Goal: Information Seeking & Learning: Learn about a topic

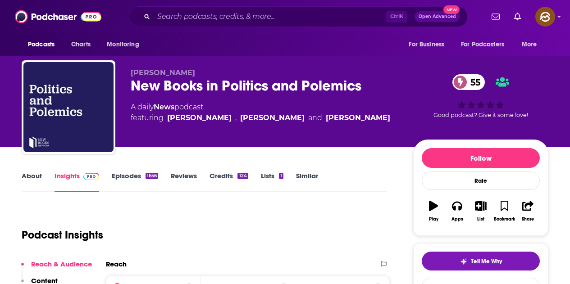
drag, startPoint x: 131, startPoint y: 87, endPoint x: 361, endPoint y: 93, distance: 230.2
click at [362, 86] on div "New Books in Politics and Polemics 55" at bounding box center [265, 86] width 268 height 18
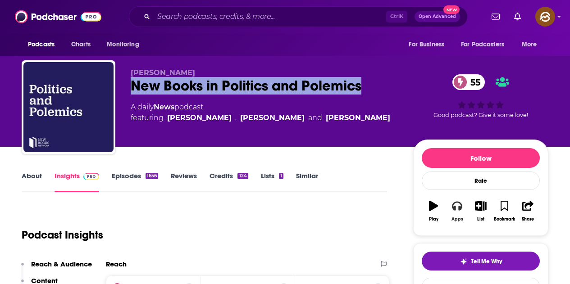
click at [446, 204] on button "Apps" at bounding box center [456, 211] width 23 height 32
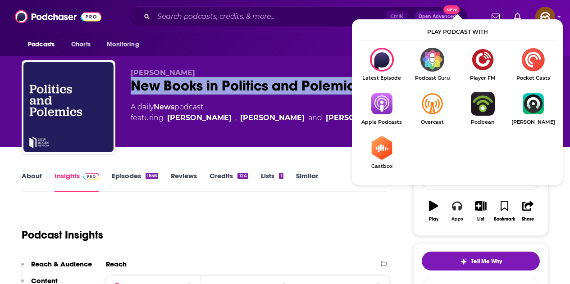
scroll to position [45, 0]
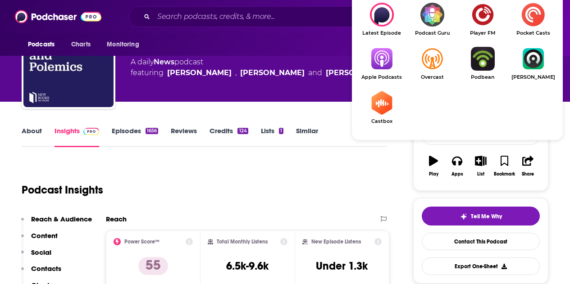
click at [380, 62] on img "Show Listen On dropdown" at bounding box center [381, 59] width 50 height 24
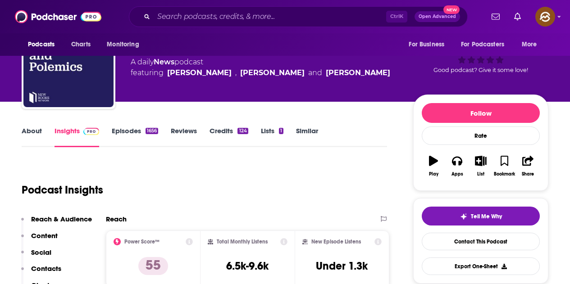
scroll to position [0, 0]
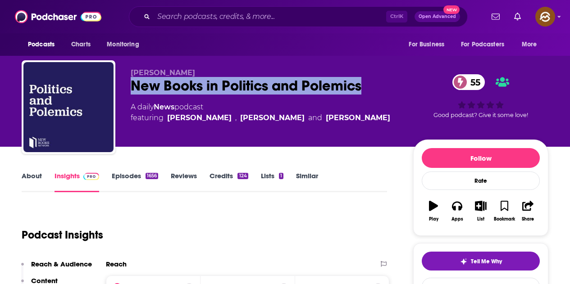
click at [146, 91] on div "New Books in Politics and Polemics 55" at bounding box center [265, 86] width 268 height 18
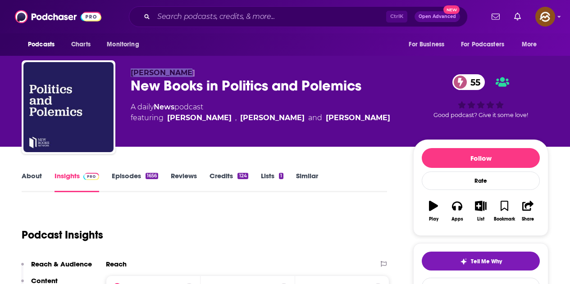
drag, startPoint x: 127, startPoint y: 72, endPoint x: 198, endPoint y: 71, distance: 71.2
click at [198, 71] on div "Marshall Poe New Books in Politics and Polemics 55 A daily News podcast featuri…" at bounding box center [285, 108] width 526 height 97
drag, startPoint x: 171, startPoint y: 124, endPoint x: 216, endPoint y: 124, distance: 45.5
click at [216, 124] on div "Marshall Poe New Books in Politics and Polemics 55 A daily News podcast featuri…" at bounding box center [265, 104] width 268 height 72
click at [208, 135] on div "Marshall Poe New Books in Politics and Polemics 55 A daily News podcast featuri…" at bounding box center [265, 104] width 268 height 72
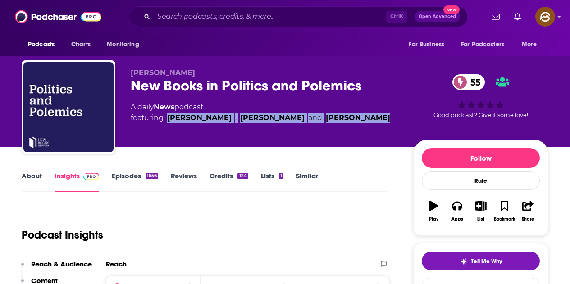
drag, startPoint x: 166, startPoint y: 121, endPoint x: 381, endPoint y: 131, distance: 215.0
click at [381, 131] on div "Marshall Poe New Books in Politics and Polemics 55 A daily News podcast featuri…" at bounding box center [265, 104] width 268 height 72
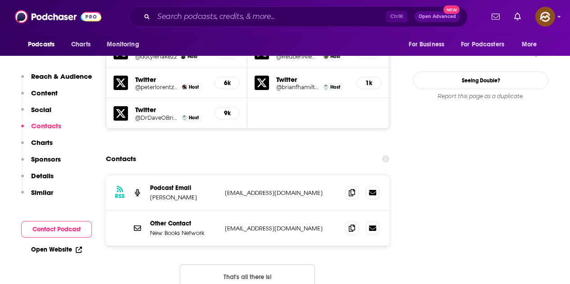
scroll to position [901, 0]
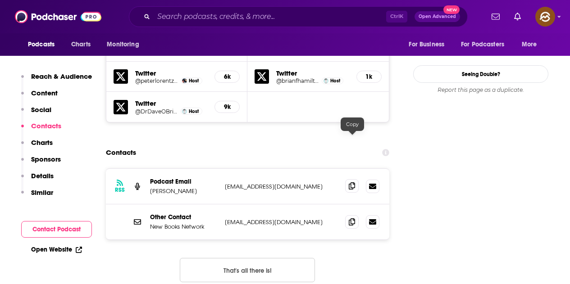
click at [354, 182] on icon at bounding box center [352, 185] width 6 height 7
click at [354, 218] on icon at bounding box center [352, 221] width 6 height 7
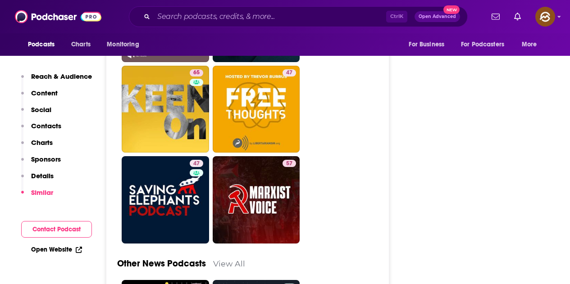
scroll to position [2702, 0]
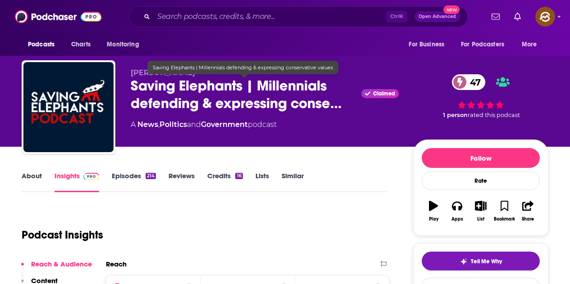
scroll to position [47, 0]
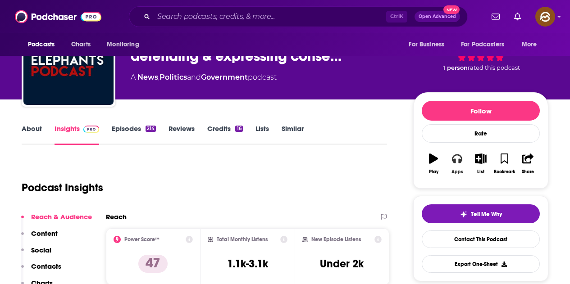
click at [458, 154] on icon "button" at bounding box center [457, 158] width 10 height 9
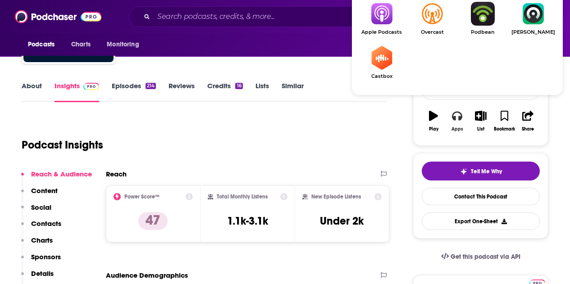
scroll to position [135, 0]
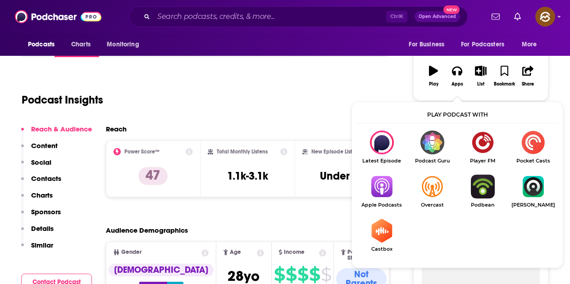
click at [384, 178] on img "Show Listen On dropdown" at bounding box center [381, 187] width 50 height 24
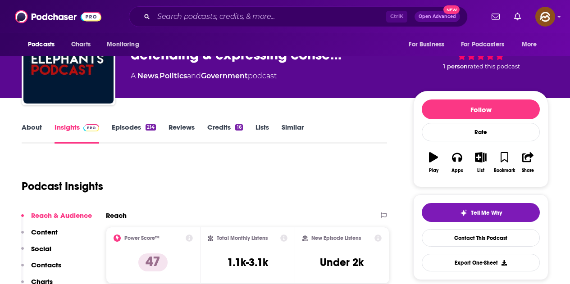
scroll to position [0, 0]
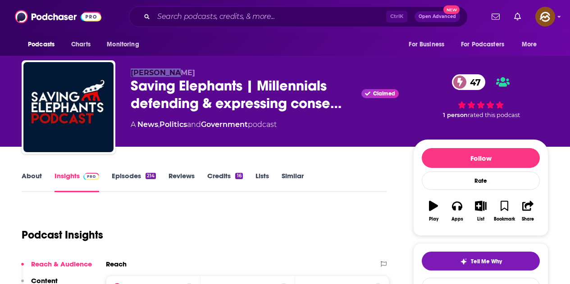
drag, startPoint x: 129, startPoint y: 72, endPoint x: 177, endPoint y: 72, distance: 47.7
click at [177, 72] on div "Josh Lewis Saving Elephants | Millennials defending & expressing conse… Claimed…" at bounding box center [285, 108] width 526 height 97
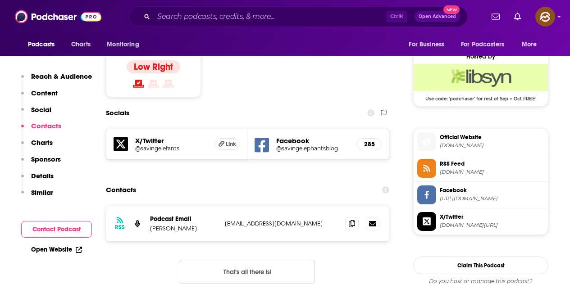
scroll to position [676, 0]
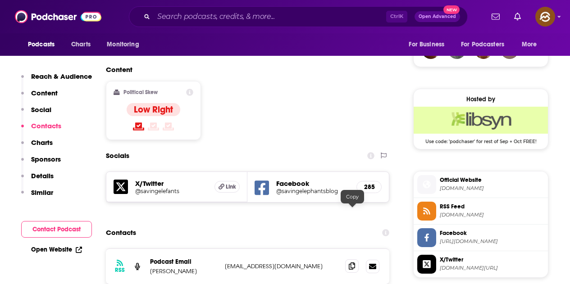
click at [355, 263] on icon at bounding box center [352, 266] width 6 height 7
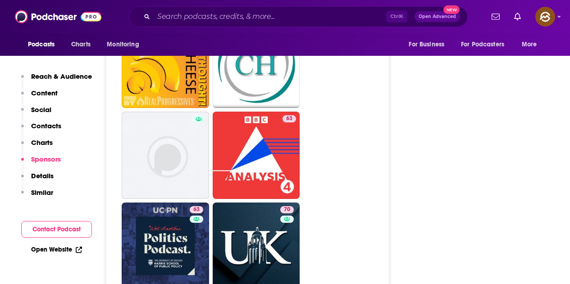
scroll to position [1936, 0]
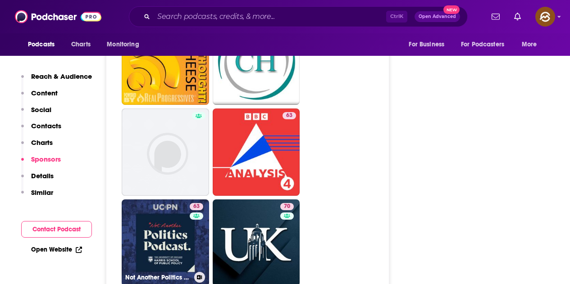
drag, startPoint x: 160, startPoint y: 198, endPoint x: 401, endPoint y: 136, distance: 249.0
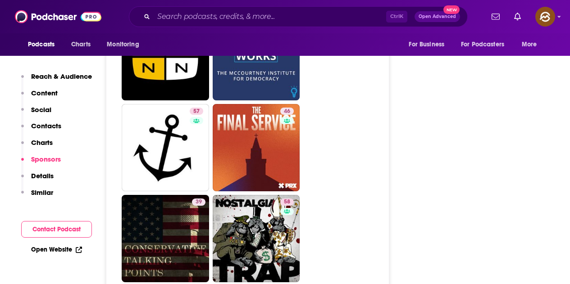
scroll to position [2342, 0]
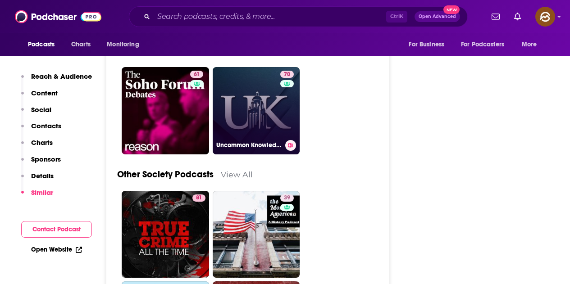
scroll to position [2747, 0]
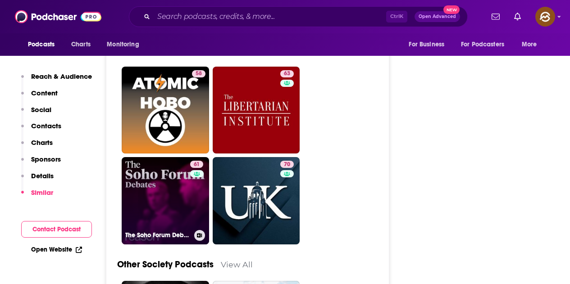
click at [192, 174] on div "61" at bounding box center [197, 195] width 15 height 69
type input "https://www.podchaser.com/podcasts/the-soho-forum-debates-1137160"
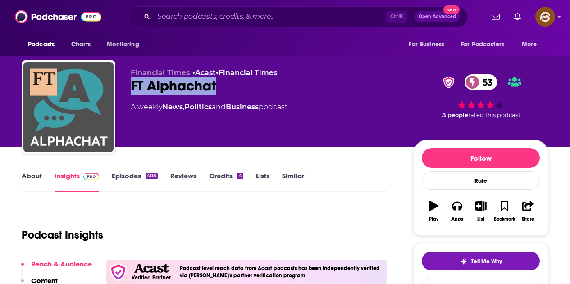
click at [219, 86] on div "FT Alphachat 53" at bounding box center [265, 86] width 268 height 18
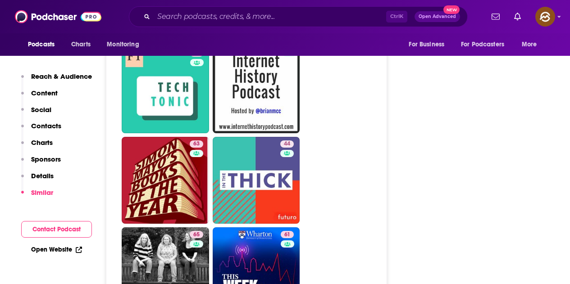
scroll to position [1801, 0]
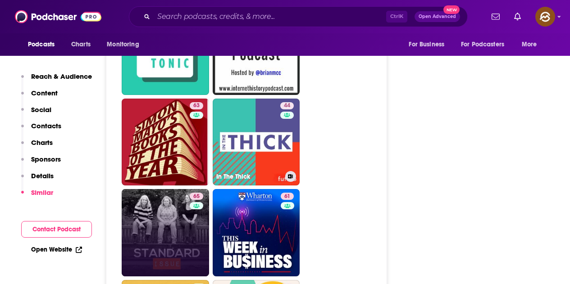
drag, startPoint x: 257, startPoint y: 94, endPoint x: 148, endPoint y: 193, distance: 147.6
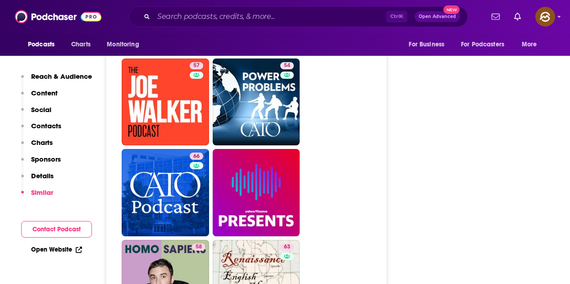
scroll to position [2567, 0]
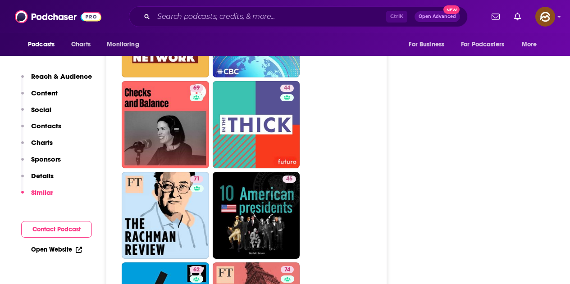
scroll to position [2837, 0]
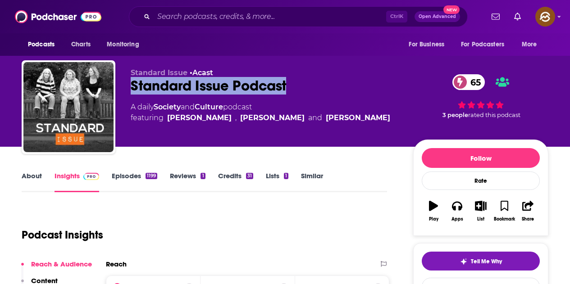
drag, startPoint x: 127, startPoint y: 82, endPoint x: 295, endPoint y: 86, distance: 167.1
click at [295, 86] on div "Standard Issue • Acast Standard Issue Podcast 65 A daily Society and Culture po…" at bounding box center [285, 108] width 526 height 97
click at [459, 204] on icon "button" at bounding box center [457, 206] width 10 height 10
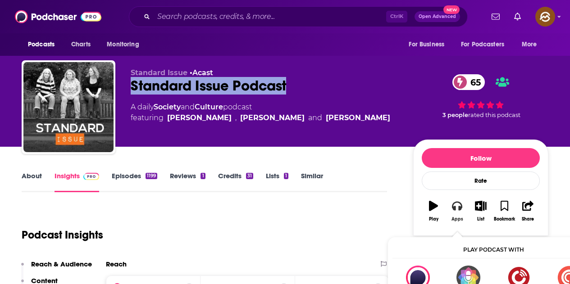
scroll to position [45, 0]
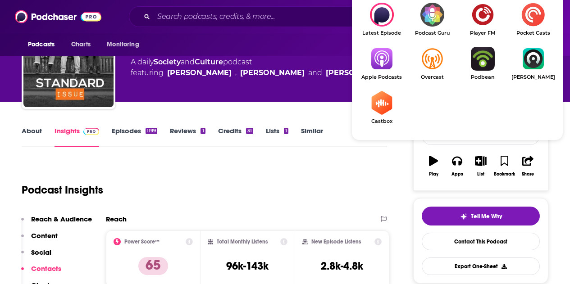
click at [392, 68] on img "Show Listen On dropdown" at bounding box center [381, 59] width 50 height 24
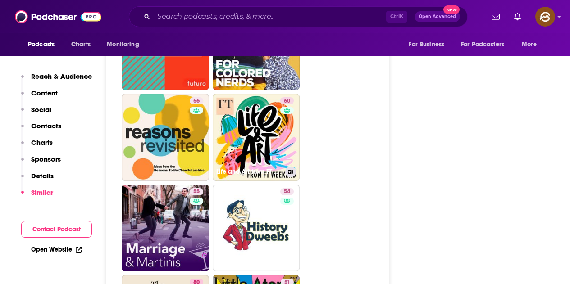
scroll to position [2297, 0]
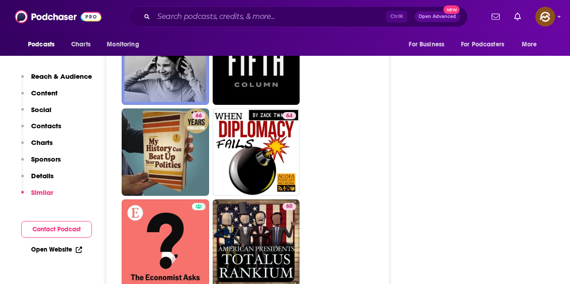
scroll to position [1801, 0]
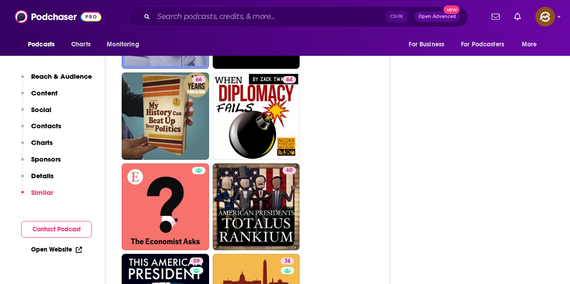
drag, startPoint x: 275, startPoint y: 144, endPoint x: 374, endPoint y: 126, distance: 100.3
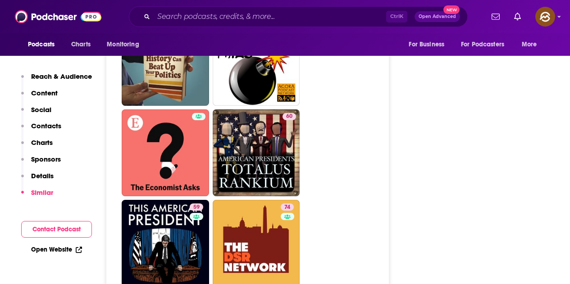
scroll to position [1891, 0]
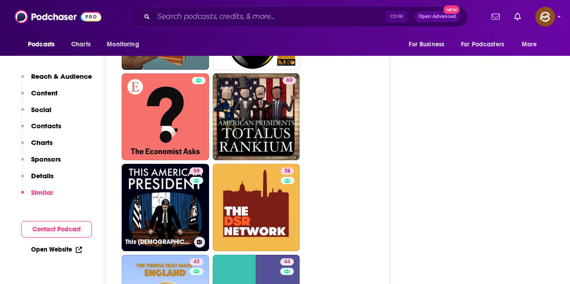
drag, startPoint x: 178, startPoint y: 132, endPoint x: 454, endPoint y: 144, distance: 276.3
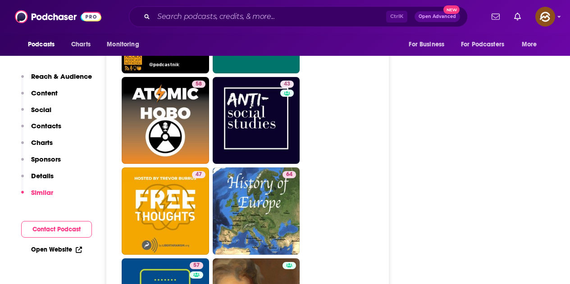
scroll to position [2522, 0]
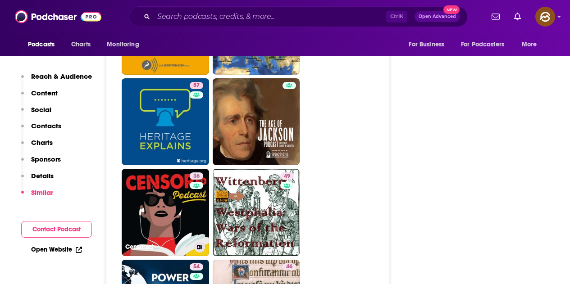
drag, startPoint x: 173, startPoint y: 164, endPoint x: 289, endPoint y: 5, distance: 196.6
click at [173, 169] on link "36 Censored" at bounding box center [165, 212] width 87 height 87
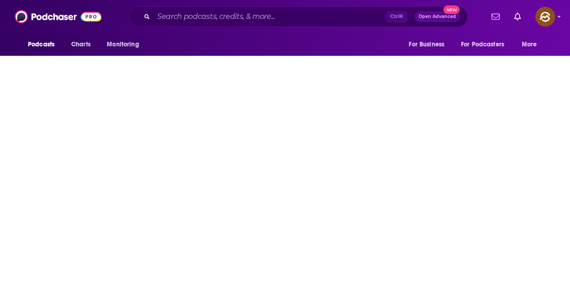
type input "[URL][DOMAIN_NAME]"
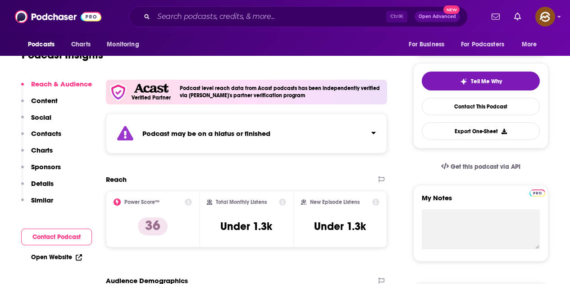
scroll to position [90, 0]
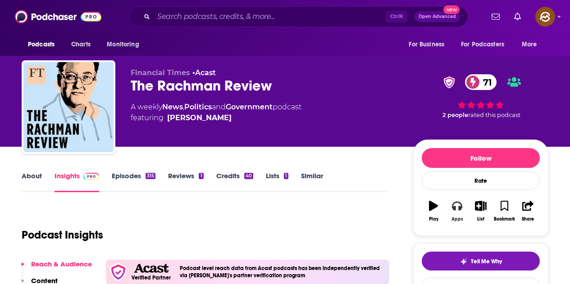
click at [457, 210] on icon "button" at bounding box center [457, 206] width 10 height 10
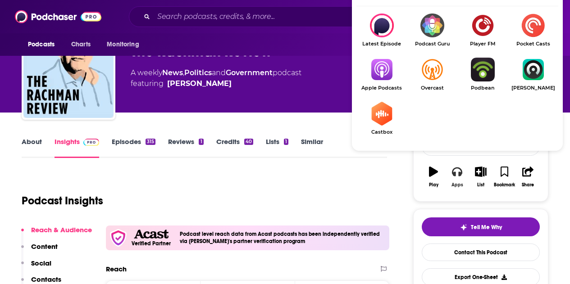
scroll to position [45, 0]
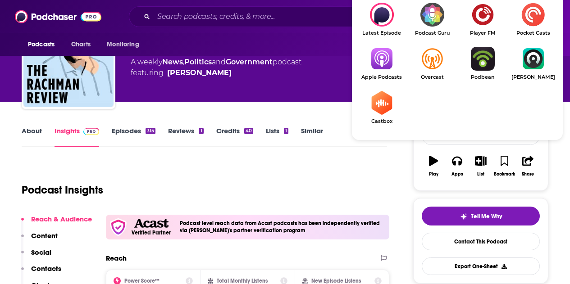
click at [387, 58] on img "Show Listen On dropdown" at bounding box center [381, 59] width 50 height 24
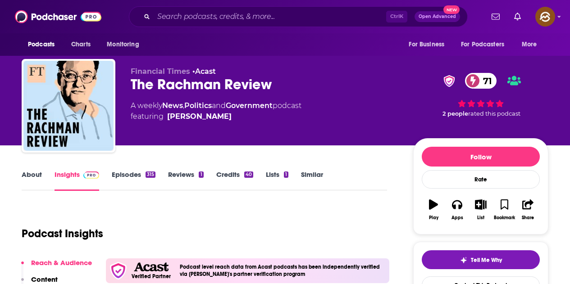
scroll to position [0, 0]
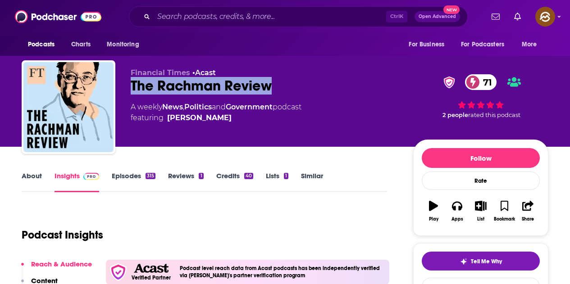
drag, startPoint x: 127, startPoint y: 91, endPoint x: 271, endPoint y: 85, distance: 144.7
click at [271, 85] on div "Financial Times • Acast The Rachman Review 71 A weekly News , Politics and Gove…" at bounding box center [285, 108] width 526 height 97
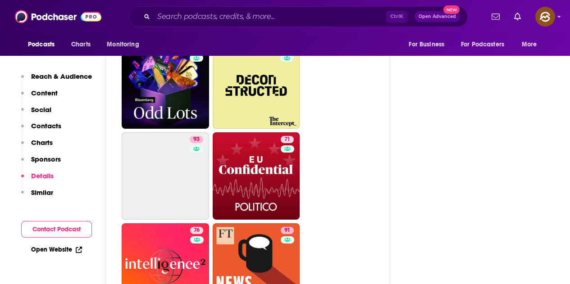
scroll to position [2342, 0]
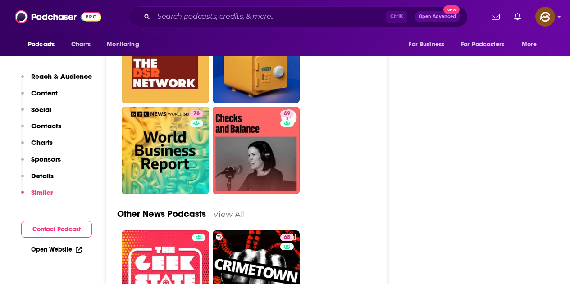
scroll to position [2702, 0]
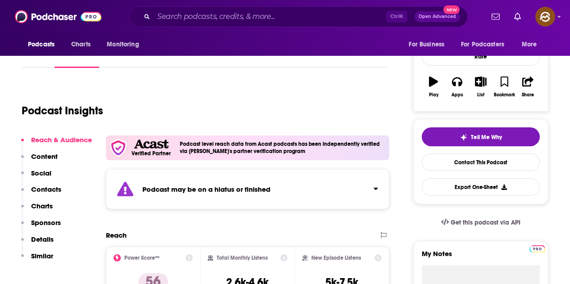
scroll to position [88, 0]
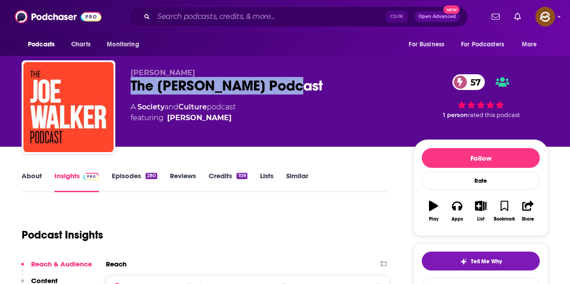
drag, startPoint x: 129, startPoint y: 89, endPoint x: 290, endPoint y: 89, distance: 160.8
click at [290, 89] on div "[PERSON_NAME] The [PERSON_NAME] Podcast 57 A Society and Culture podcast featur…" at bounding box center [285, 108] width 526 height 97
click at [454, 206] on icon "button" at bounding box center [457, 206] width 10 height 10
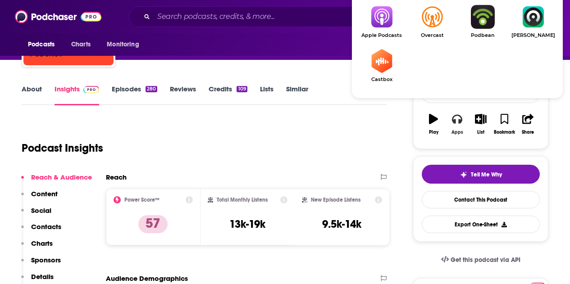
scroll to position [90, 0]
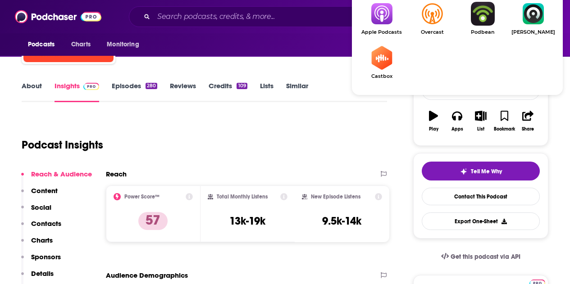
click at [382, 18] on img "Show Listen On dropdown" at bounding box center [381, 14] width 50 height 24
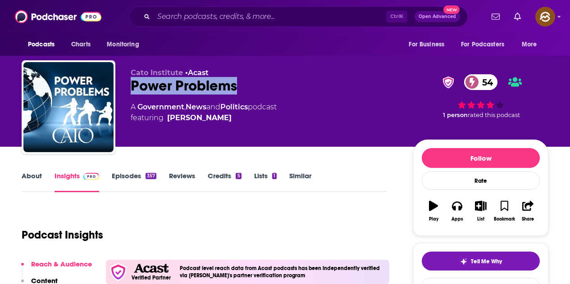
drag, startPoint x: 130, startPoint y: 91, endPoint x: 236, endPoint y: 89, distance: 105.8
click at [236, 89] on div "Cato Institute • Acast Power Problems 54 A Government , News and Politics podca…" at bounding box center [285, 108] width 526 height 97
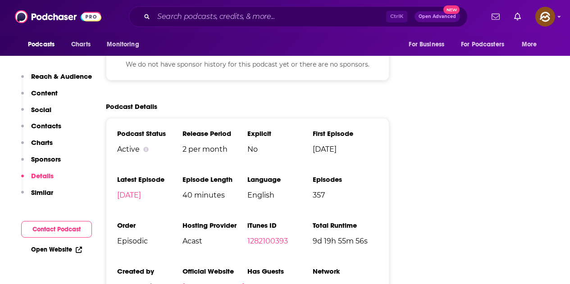
scroll to position [1486, 0]
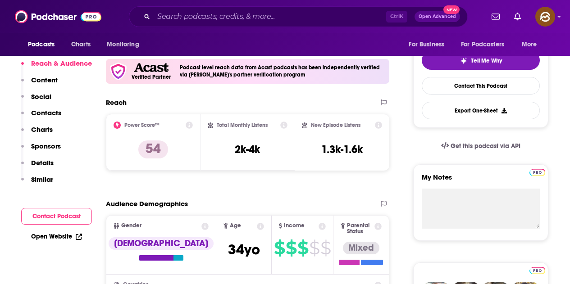
scroll to position [0, 0]
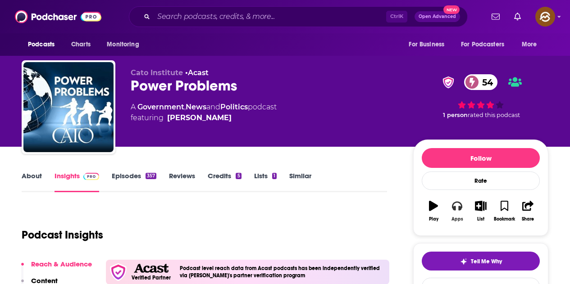
click at [455, 216] on button "Apps" at bounding box center [456, 211] width 23 height 32
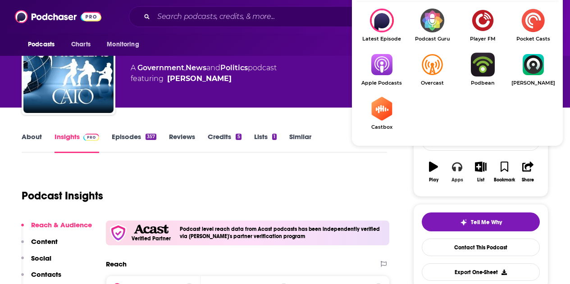
scroll to position [45, 0]
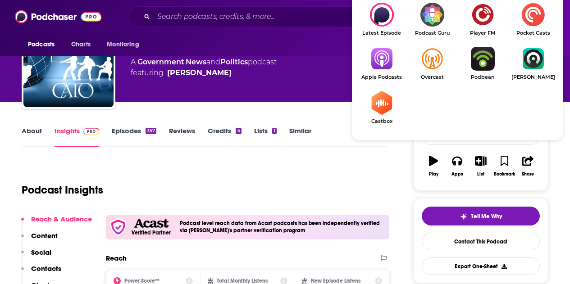
click at [391, 63] on img "Show Listen On dropdown" at bounding box center [381, 59] width 50 height 24
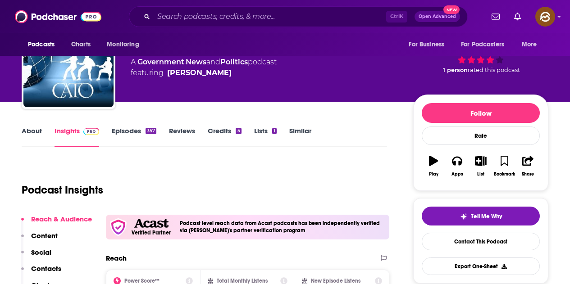
scroll to position [0, 0]
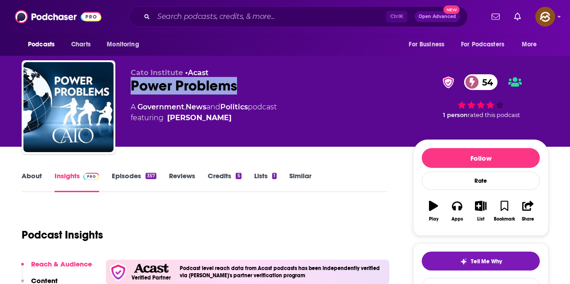
drag, startPoint x: 134, startPoint y: 85, endPoint x: 236, endPoint y: 85, distance: 101.3
click at [236, 85] on div "Power Problems 54" at bounding box center [265, 86] width 268 height 18
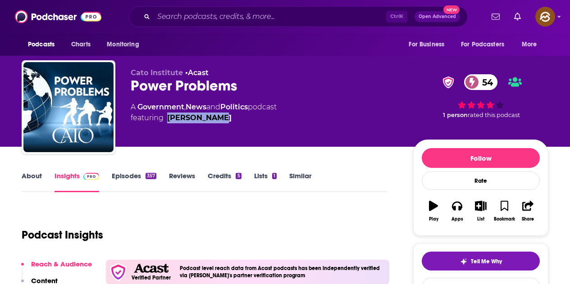
drag, startPoint x: 166, startPoint y: 129, endPoint x: 228, endPoint y: 125, distance: 61.8
click at [228, 125] on div "Cato Institute • Acast Power Problems 54 A Government , News and Politics podca…" at bounding box center [265, 104] width 268 height 72
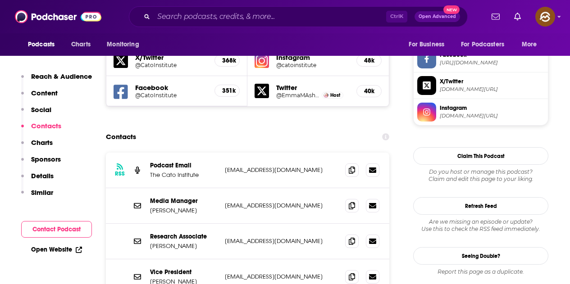
scroll to position [856, 0]
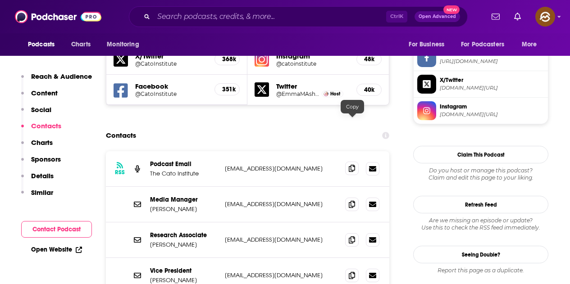
click at [355, 165] on icon at bounding box center [352, 168] width 6 height 7
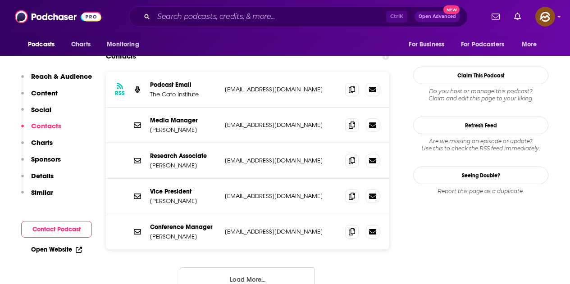
scroll to position [946, 0]
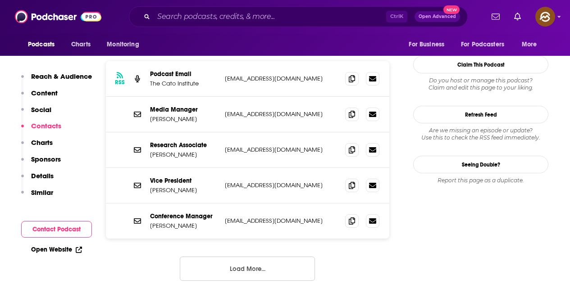
click at [265, 257] on button "Load More..." at bounding box center [247, 269] width 135 height 24
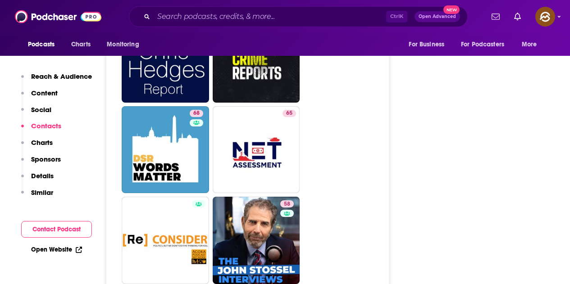
scroll to position [2972, 0]
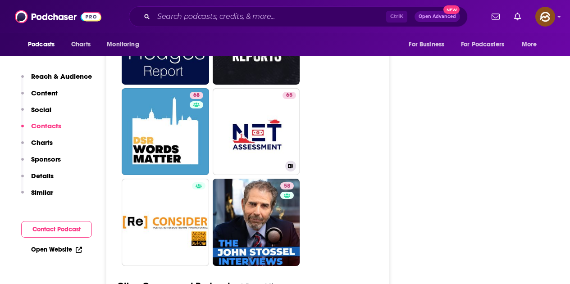
drag, startPoint x: 272, startPoint y: 94, endPoint x: 313, endPoint y: 97, distance: 40.6
click at [272, 94] on link "65 Net Assessment" at bounding box center [256, 131] width 87 height 87
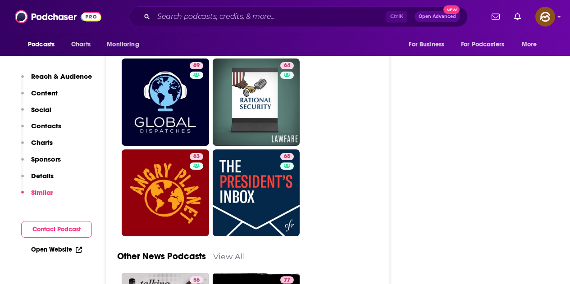
scroll to position [2567, 0]
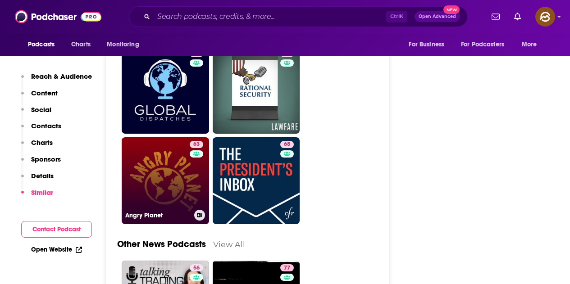
drag, startPoint x: 163, startPoint y: 154, endPoint x: 187, endPoint y: 158, distance: 25.2
click at [187, 158] on link "63 Angry Planet" at bounding box center [165, 180] width 87 height 87
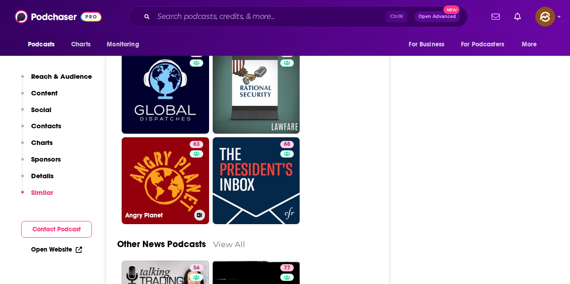
type input "https://www.podchaser.com/podcasts/angry-planet-18369"
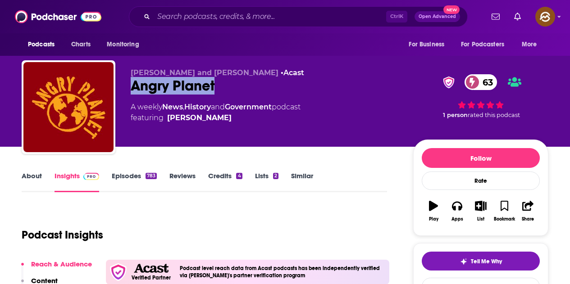
click at [214, 88] on div "Angry Planet 63" at bounding box center [265, 86] width 268 height 18
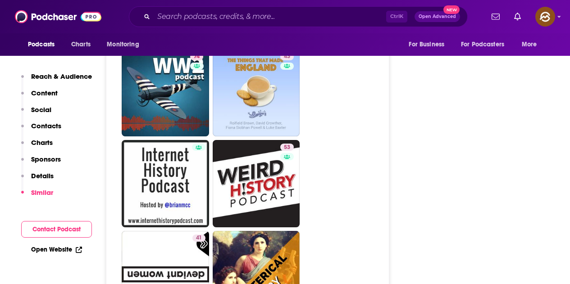
scroll to position [2927, 0]
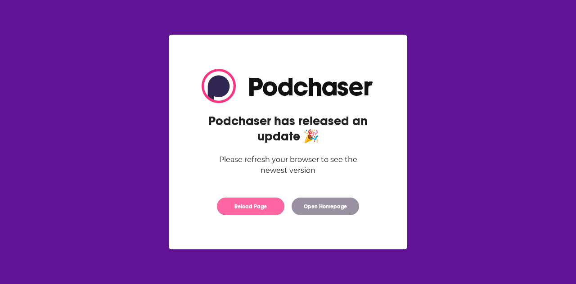
click at [254, 209] on button "Reload Page" at bounding box center [251, 207] width 68 height 18
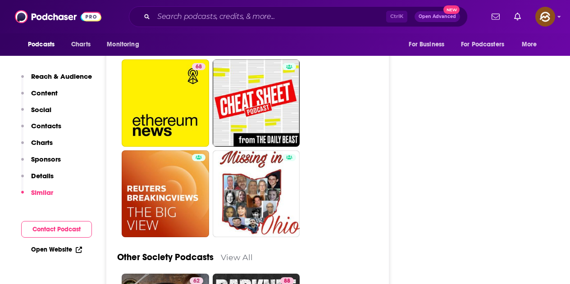
scroll to position [2387, 0]
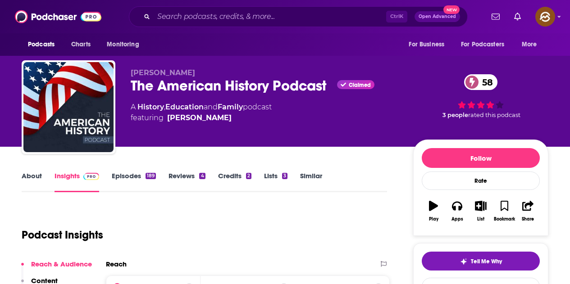
scroll to position [135, 0]
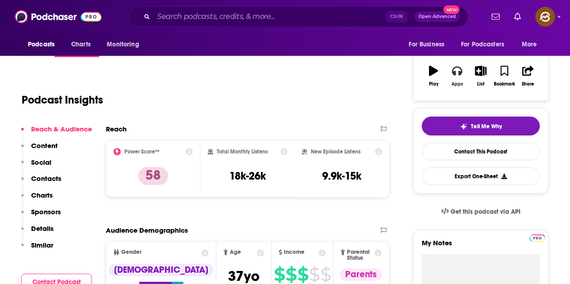
click at [456, 76] on icon "button" at bounding box center [457, 71] width 10 height 10
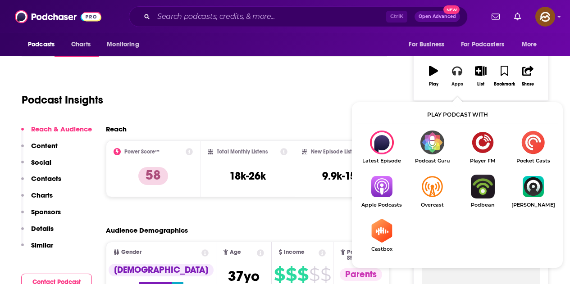
scroll to position [225, 0]
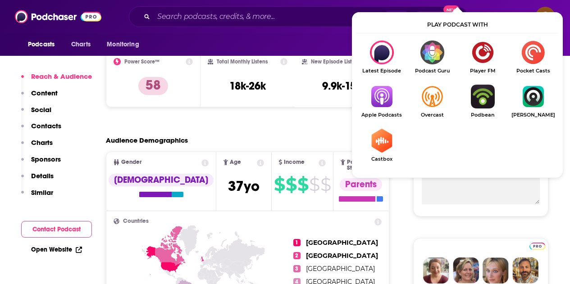
click at [380, 100] on img "Show Listen On dropdown" at bounding box center [381, 97] width 50 height 24
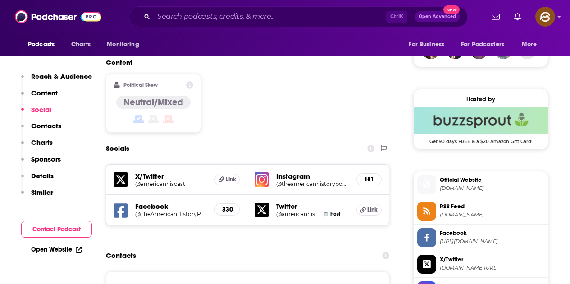
scroll to position [0, 0]
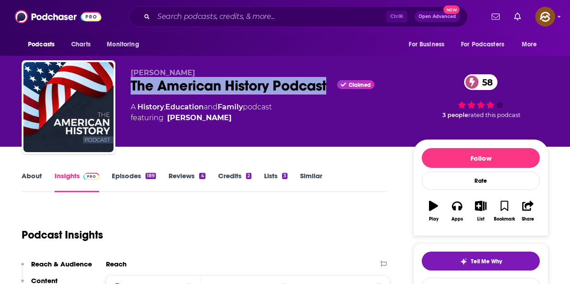
drag, startPoint x: 132, startPoint y: 83, endPoint x: 327, endPoint y: 90, distance: 195.6
click at [327, 90] on div "The American History Podcast Claimed 58" at bounding box center [265, 86] width 268 height 18
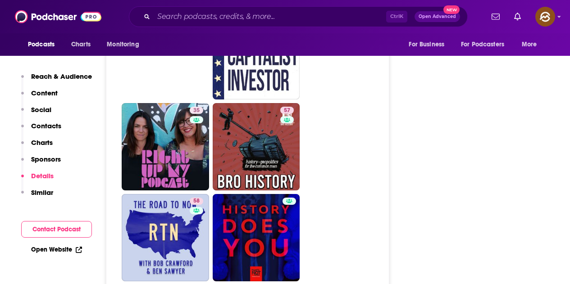
scroll to position [2297, 0]
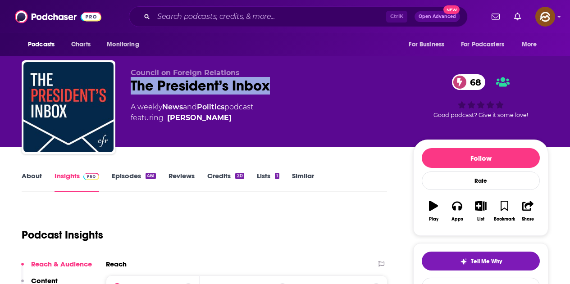
drag, startPoint x: 129, startPoint y: 85, endPoint x: 270, endPoint y: 85, distance: 141.0
click at [270, 85] on div "Council on Foreign Relations The President’s Inbox 68 A weekly News and Politic…" at bounding box center [285, 108] width 526 height 97
click at [457, 205] on icon "button" at bounding box center [457, 206] width 10 height 10
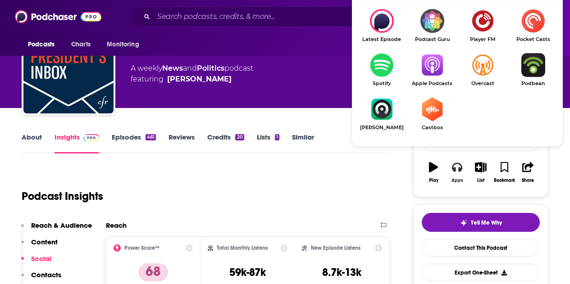
scroll to position [45, 0]
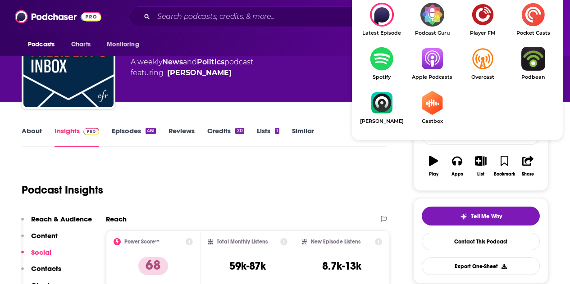
click at [433, 64] on img "Show Listen On dropdown" at bounding box center [432, 59] width 50 height 24
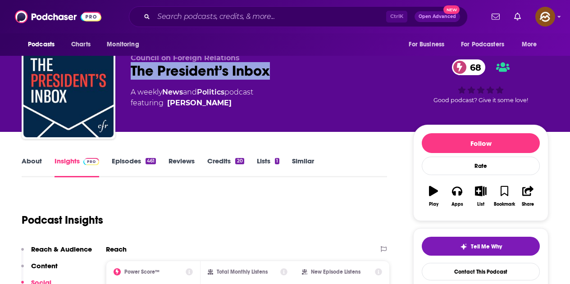
scroll to position [0, 0]
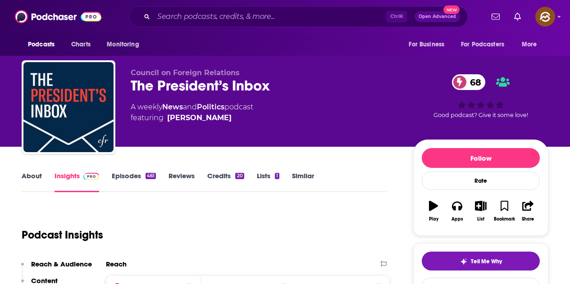
click at [284, 133] on div "Council on Foreign Relations The President’s Inbox 68 A weekly News and Politic…" at bounding box center [265, 104] width 268 height 72
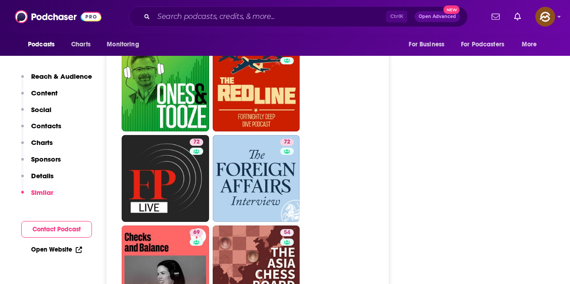
scroll to position [2432, 0]
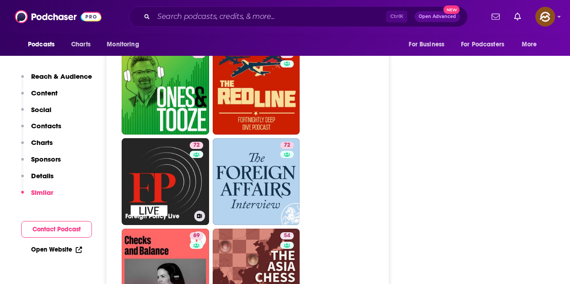
drag, startPoint x: 172, startPoint y: 136, endPoint x: 464, endPoint y: 150, distance: 292.2
click at [470, 152] on div "Follow Rate Play Apps List Bookmark Share Tell Me Why Contact This Podcast Expo…" at bounding box center [480, 192] width 135 height 4969
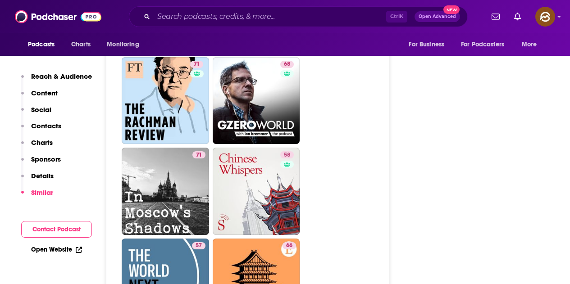
scroll to position [2747, 0]
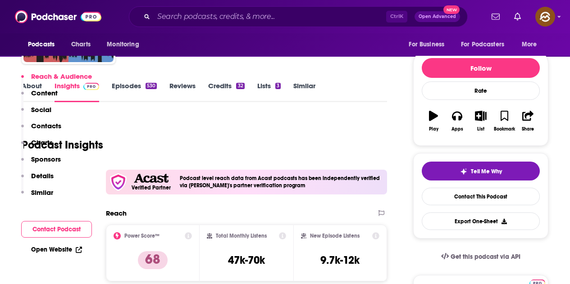
scroll to position [315, 0]
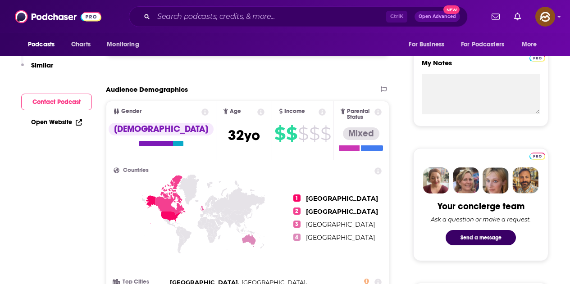
scroll to position [0, 0]
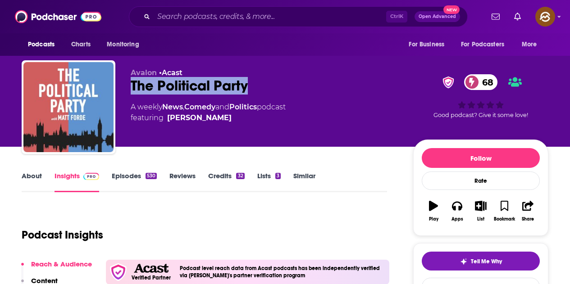
drag, startPoint x: 131, startPoint y: 82, endPoint x: 245, endPoint y: 85, distance: 114.0
click at [246, 84] on div "The Political Party 68" at bounding box center [265, 86] width 268 height 18
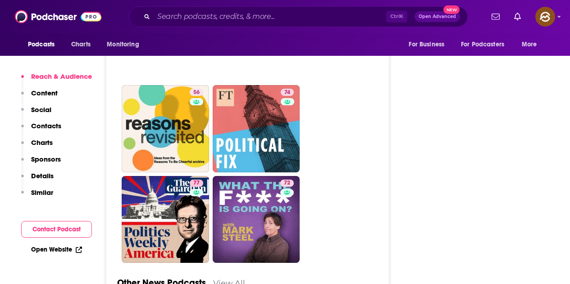
scroll to position [2849, 0]
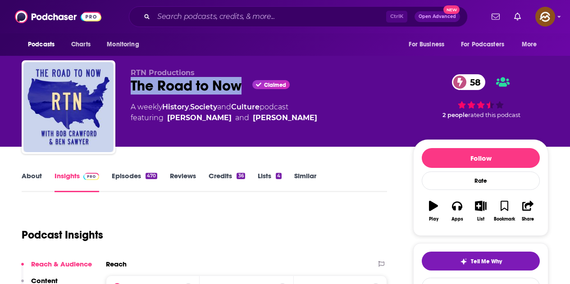
drag, startPoint x: 128, startPoint y: 89, endPoint x: 241, endPoint y: 87, distance: 113.0
click at [241, 87] on div "RTN Productions The Road to Now Claimed 58 A weekly History , Society and Cultu…" at bounding box center [285, 108] width 526 height 97
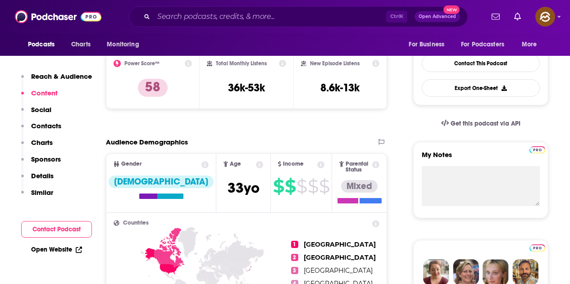
scroll to position [135, 0]
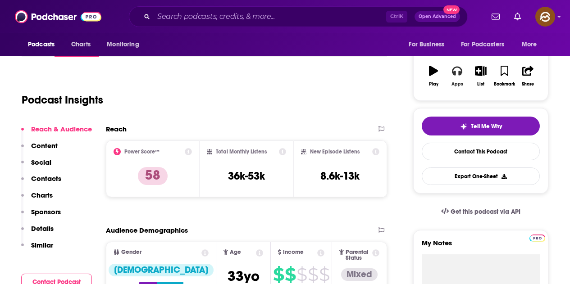
click at [453, 69] on icon "button" at bounding box center [457, 71] width 10 height 9
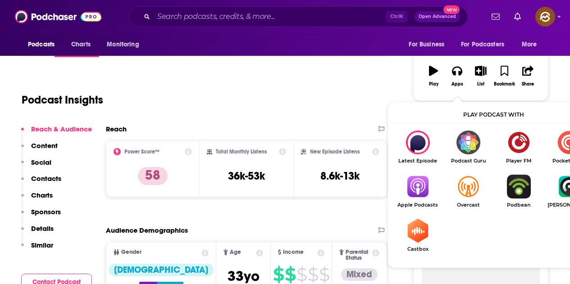
click at [404, 186] on img "Show Listen On dropdown" at bounding box center [417, 187] width 50 height 24
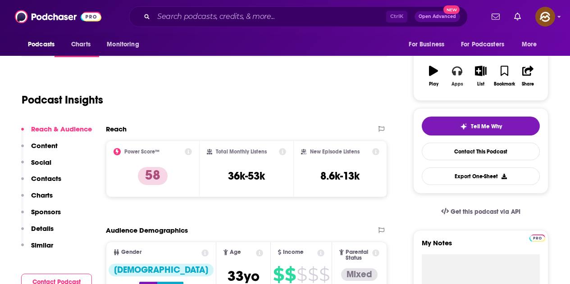
click at [463, 75] on button "Apps" at bounding box center [456, 76] width 23 height 32
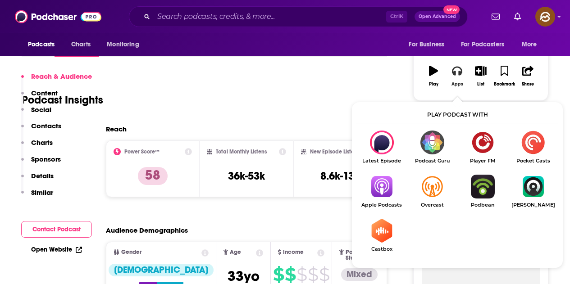
scroll to position [180, 0]
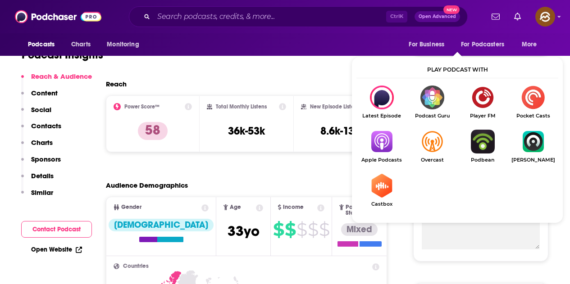
click at [391, 141] on img "Show Listen On dropdown" at bounding box center [381, 142] width 50 height 24
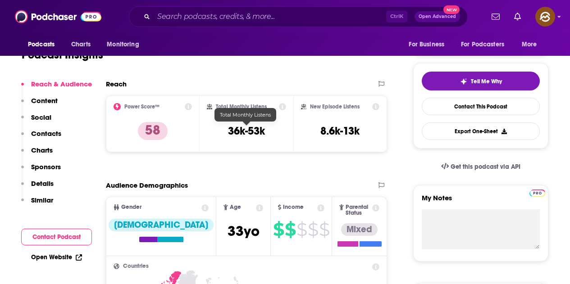
scroll to position [0, 0]
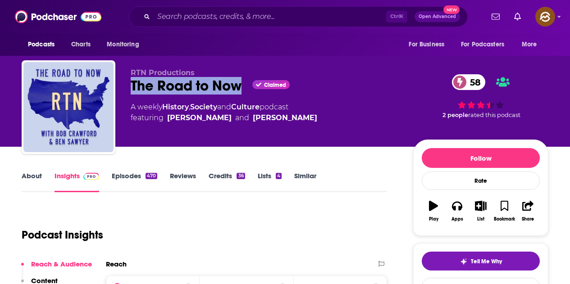
drag, startPoint x: 167, startPoint y: 129, endPoint x: 306, endPoint y: 123, distance: 139.3
click at [306, 123] on div "RTN Productions The Road to Now Claimed 58 A weekly History , Society and Cultu…" at bounding box center [265, 104] width 268 height 72
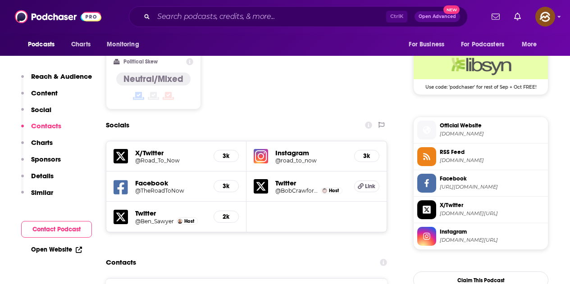
scroll to position [721, 0]
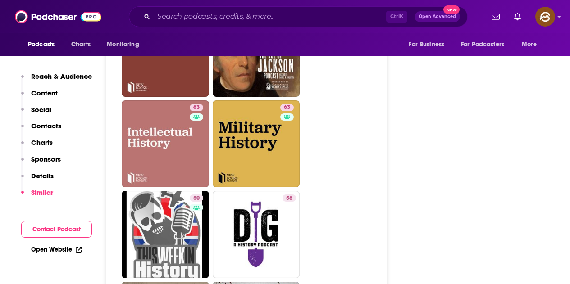
scroll to position [2252, 0]
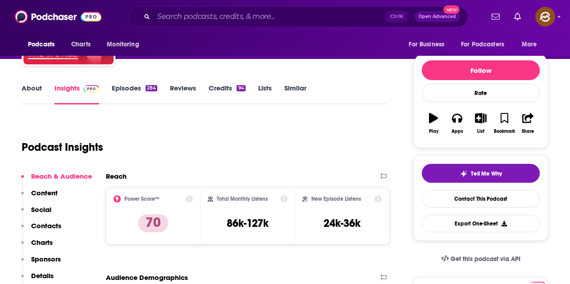
scroll to position [135, 0]
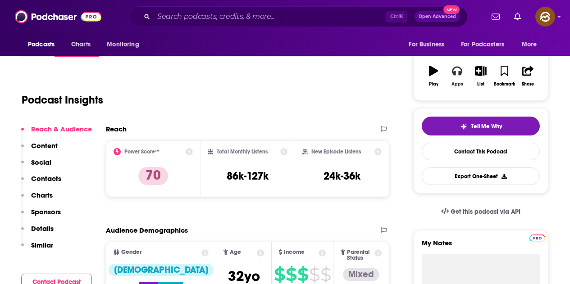
click at [460, 79] on button "Apps" at bounding box center [456, 76] width 23 height 32
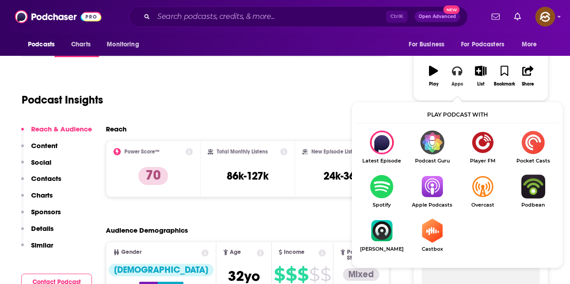
scroll to position [180, 0]
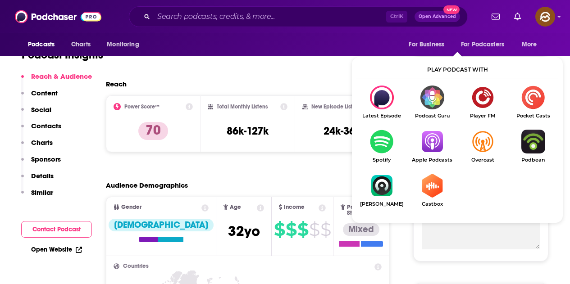
click at [432, 152] on img "Show Listen On dropdown" at bounding box center [432, 142] width 50 height 24
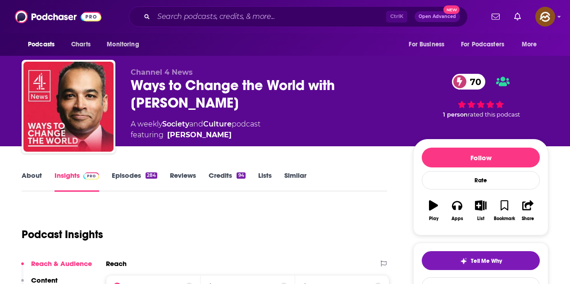
scroll to position [0, 0]
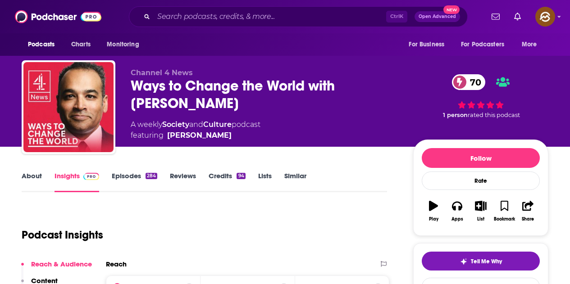
drag, startPoint x: 132, startPoint y: 86, endPoint x: 273, endPoint y: 108, distance: 142.3
click at [273, 108] on div "Ways to Change the World with Krishnan Guru-Murthy 70" at bounding box center [265, 94] width 268 height 35
click at [399, 93] on div "Channel 4 News Ways to Change the World with Krishnan Guru-Murthy 70 A weekly S…" at bounding box center [339, 109] width 417 height 82
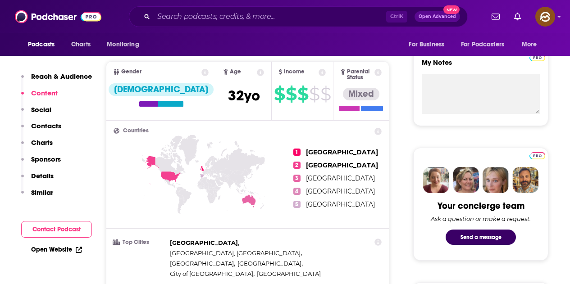
scroll to position [315, 0]
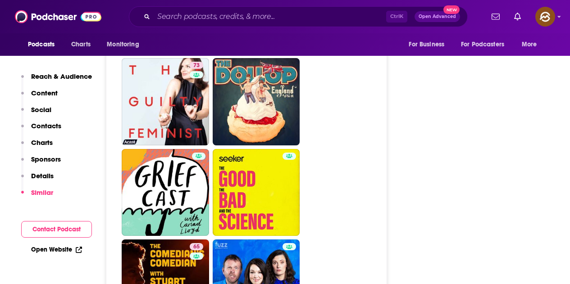
scroll to position [1711, 0]
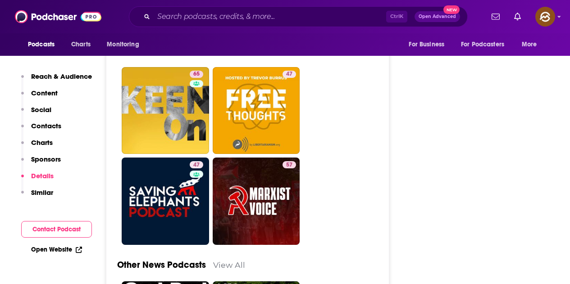
scroll to position [2567, 0]
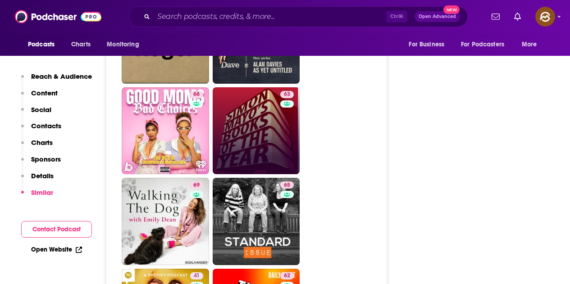
scroll to position [1801, 0]
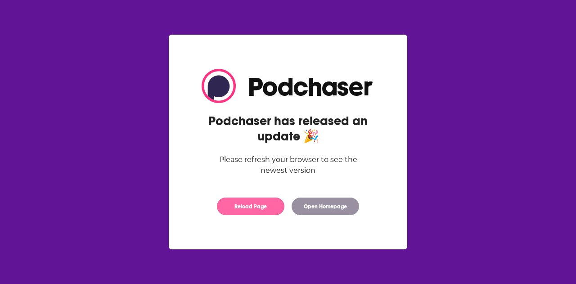
click at [261, 209] on button "Reload Page" at bounding box center [251, 207] width 68 height 18
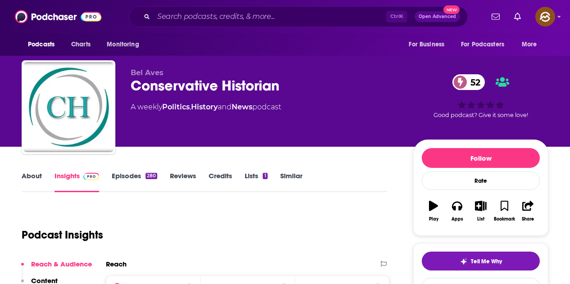
scroll to position [3, 0]
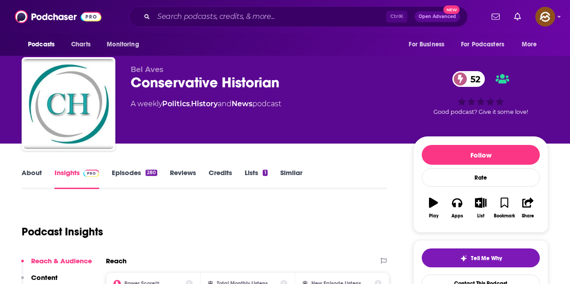
click at [138, 86] on div "Conservative Historian 52" at bounding box center [265, 83] width 268 height 18
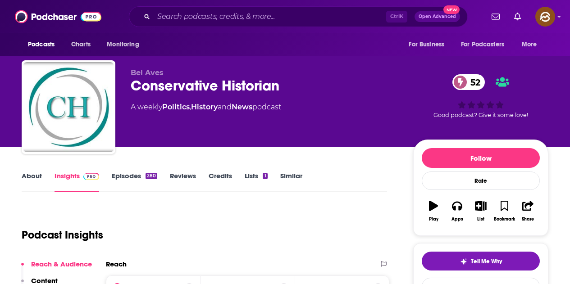
click at [179, 92] on div "Conservative Historian 52" at bounding box center [265, 86] width 268 height 18
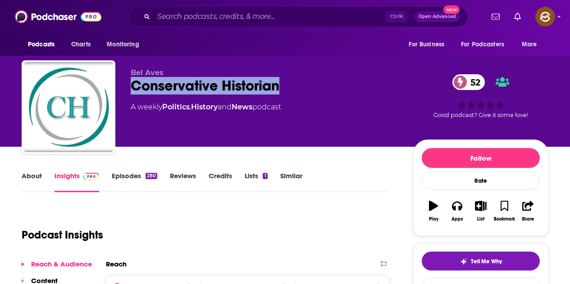
drag, startPoint x: 160, startPoint y: 86, endPoint x: 286, endPoint y: 86, distance: 126.1
click at [286, 86] on div "Bel Aves Conservative Historian 52 A weekly Politics , History and News podcast…" at bounding box center [285, 108] width 526 height 97
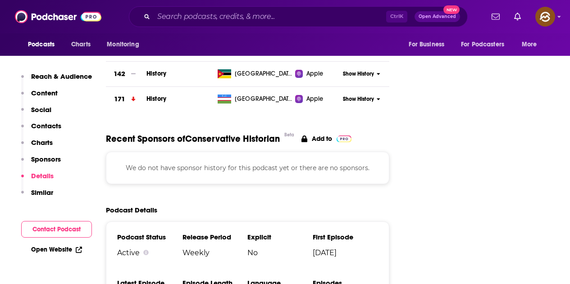
scroll to position [1126, 0]
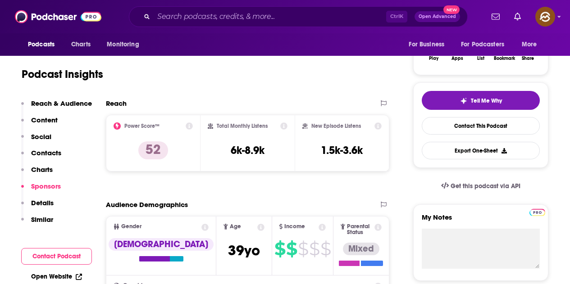
scroll to position [0, 0]
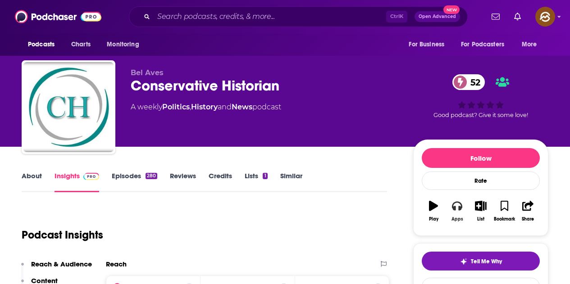
click at [455, 208] on icon "button" at bounding box center [457, 206] width 10 height 9
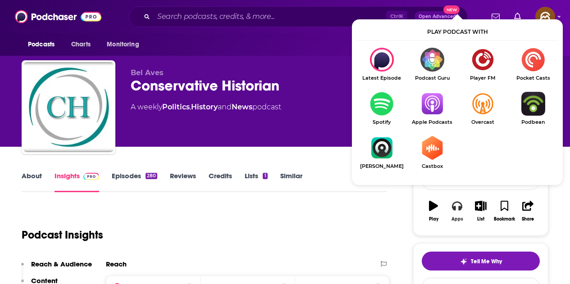
scroll to position [45, 0]
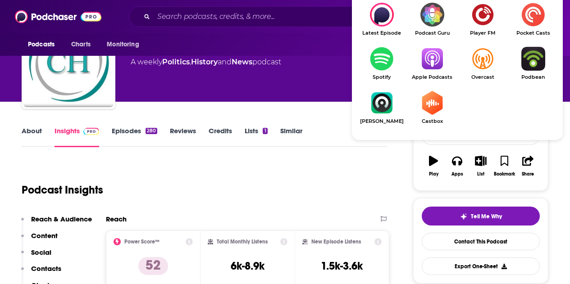
click at [431, 73] on link "Apple Podcasts" at bounding box center [432, 63] width 50 height 33
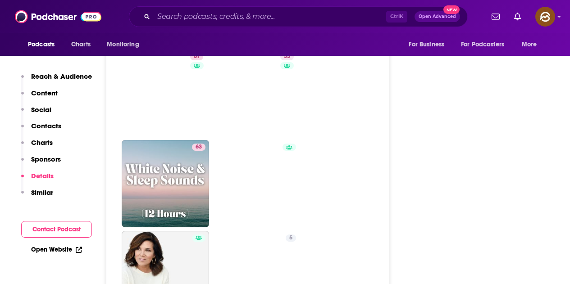
scroll to position [1711, 0]
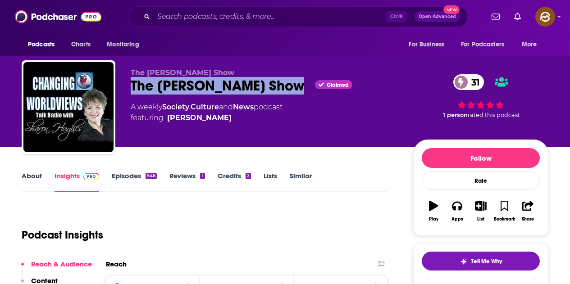
drag, startPoint x: 132, startPoint y: 86, endPoint x: 296, endPoint y: 90, distance: 164.4
click at [293, 88] on div "The [PERSON_NAME] Show Claimed 31" at bounding box center [265, 86] width 268 height 18
click at [459, 213] on button "Apps" at bounding box center [456, 211] width 23 height 32
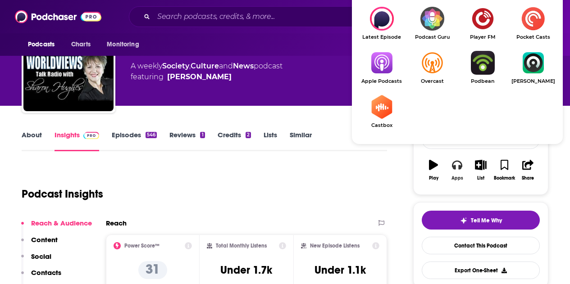
scroll to position [45, 0]
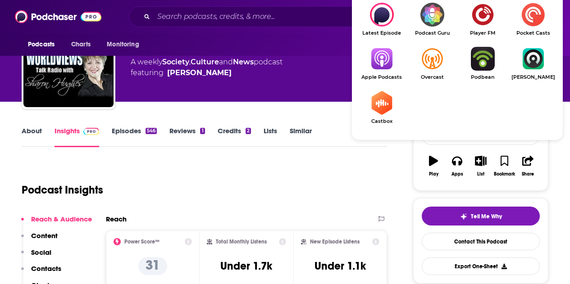
click at [385, 67] on img "Show Listen On dropdown" at bounding box center [381, 59] width 50 height 24
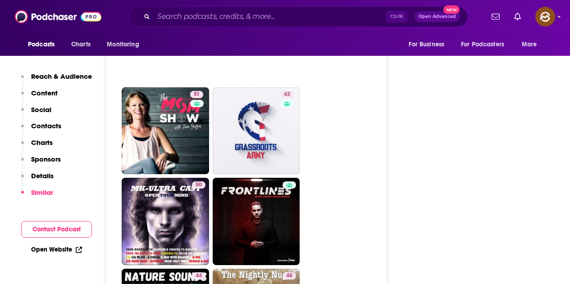
scroll to position [1982, 0]
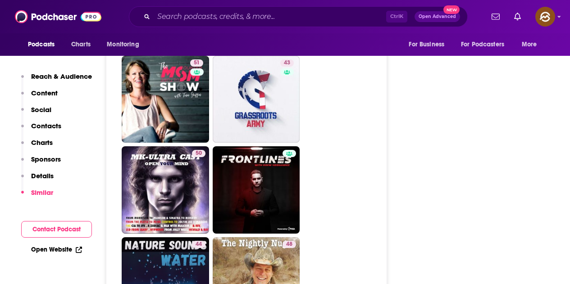
click at [159, 237] on link "44 Nature Sounds - Water" at bounding box center [165, 280] width 87 height 87
type input "[URL][DOMAIN_NAME]"
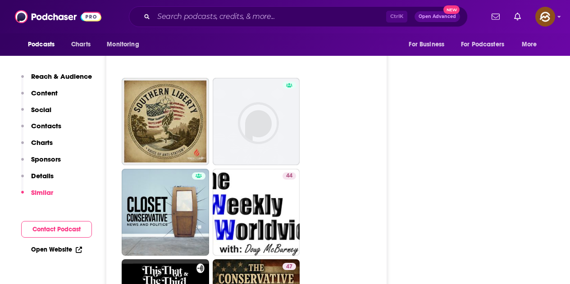
scroll to position [1621, 0]
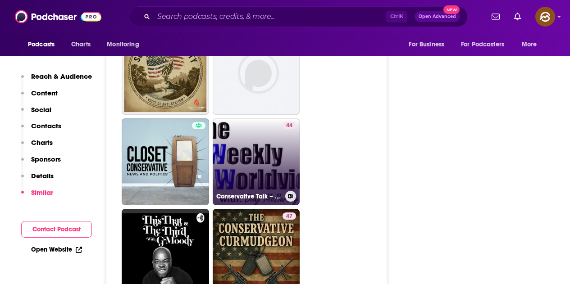
drag, startPoint x: 280, startPoint y: 129, endPoint x: 292, endPoint y: 134, distance: 13.4
click at [292, 134] on div "44" at bounding box center [289, 156] width 14 height 69
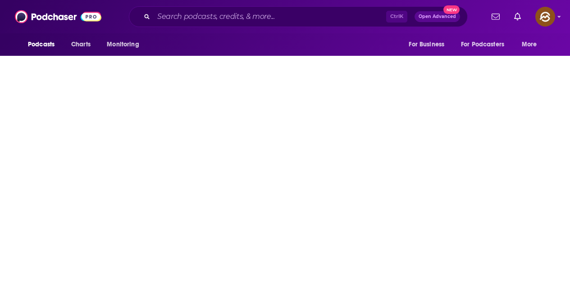
type input "https://www.podchaser.com/podcasts/conservative-talk-the-weekly-w-192814"
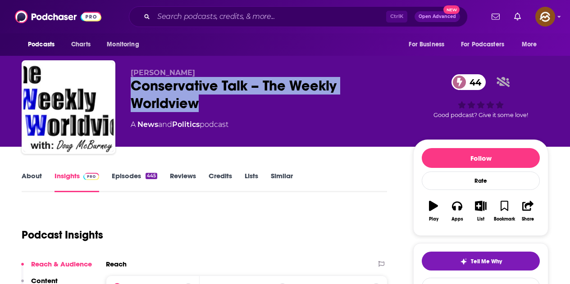
drag, startPoint x: 127, startPoint y: 87, endPoint x: 200, endPoint y: 106, distance: 74.8
click at [200, 106] on div "Doug McBurney Conservative Talk – The Weekly Worldview 44 A News and Politics p…" at bounding box center [285, 108] width 526 height 97
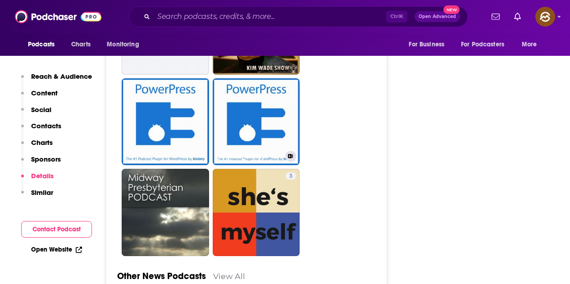
scroll to position [2027, 0]
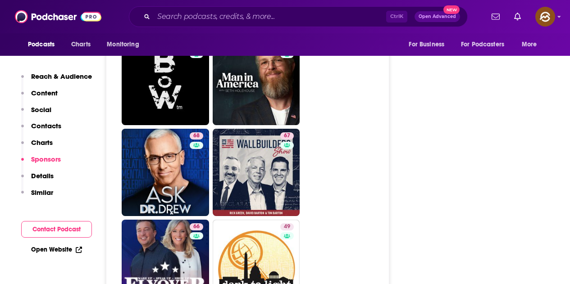
scroll to position [2612, 0]
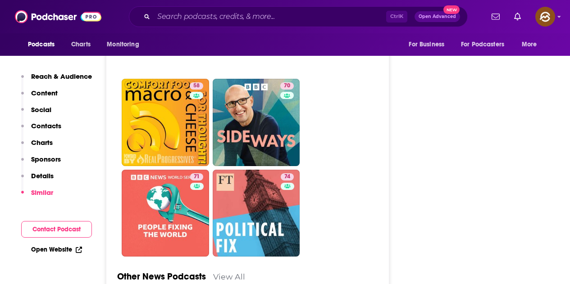
scroll to position [3017, 0]
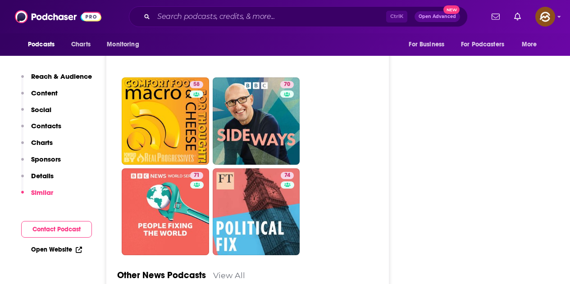
drag, startPoint x: 133, startPoint y: 169, endPoint x: 373, endPoint y: 174, distance: 240.5
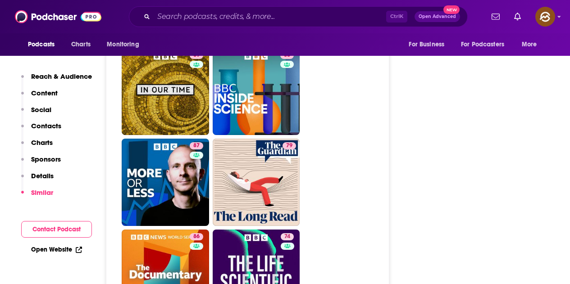
scroll to position [2072, 0]
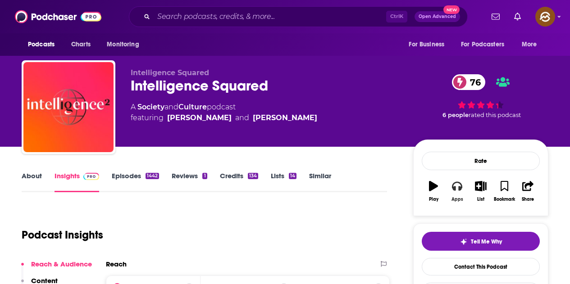
click at [451, 175] on button "Apps" at bounding box center [456, 191] width 23 height 32
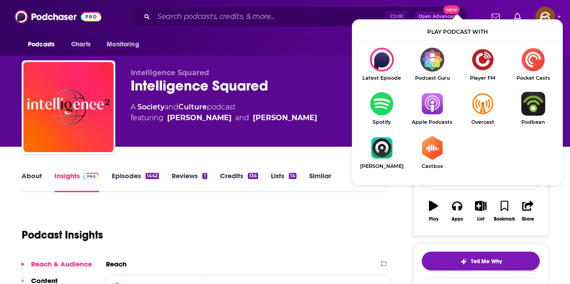
click at [436, 112] on img "Show Listen On dropdown" at bounding box center [432, 104] width 50 height 24
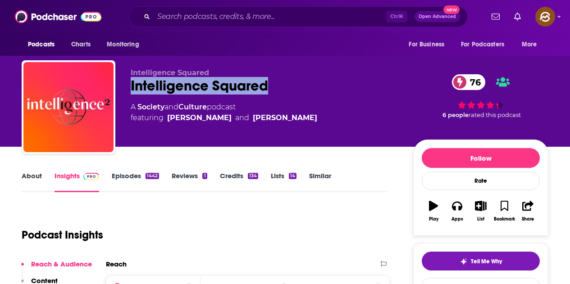
drag, startPoint x: 129, startPoint y: 87, endPoint x: 285, endPoint y: 94, distance: 155.5
click at [285, 94] on div "Intelligence Squared Intelligence Squared 76 A Society and Culture podcast feat…" at bounding box center [285, 108] width 526 height 97
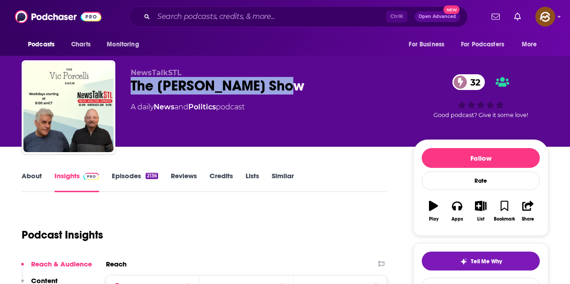
drag, startPoint x: 130, startPoint y: 86, endPoint x: 266, endPoint y: 86, distance: 136.5
click at [266, 86] on div "NewsTalkSTL The [PERSON_NAME] Show 32 A daily News and Politics podcast 32 Good…" at bounding box center [285, 108] width 526 height 97
click at [455, 211] on icon "button" at bounding box center [457, 206] width 10 height 10
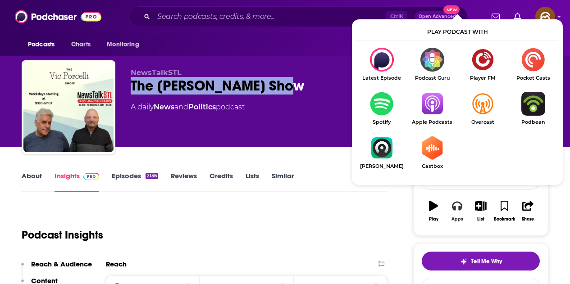
scroll to position [45, 0]
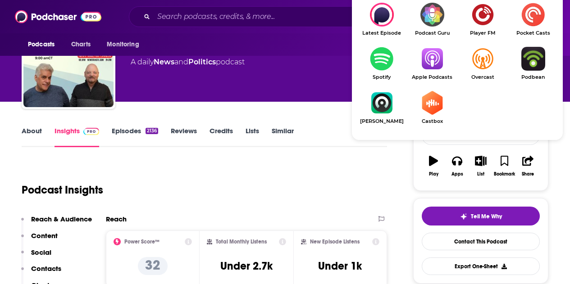
click at [439, 61] on img "Show Listen On dropdown" at bounding box center [432, 59] width 50 height 24
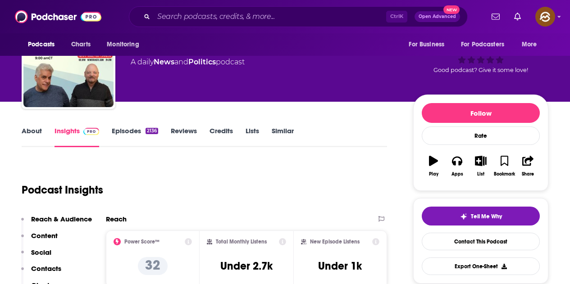
scroll to position [0, 0]
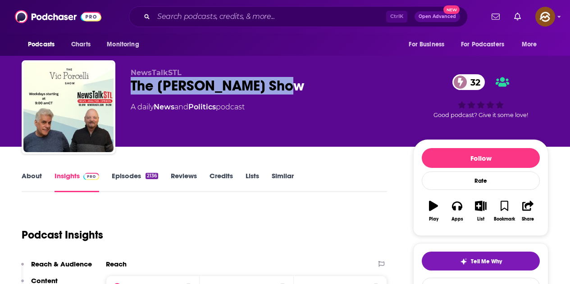
click at [163, 85] on div "The [PERSON_NAME] Show 32" at bounding box center [265, 86] width 268 height 18
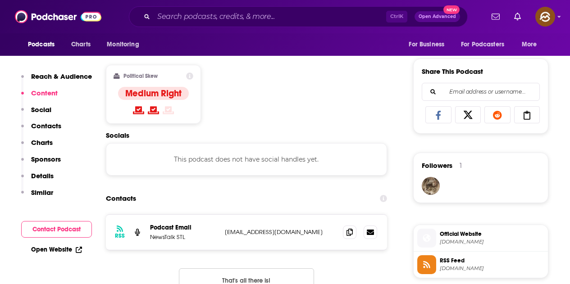
scroll to position [540, 0]
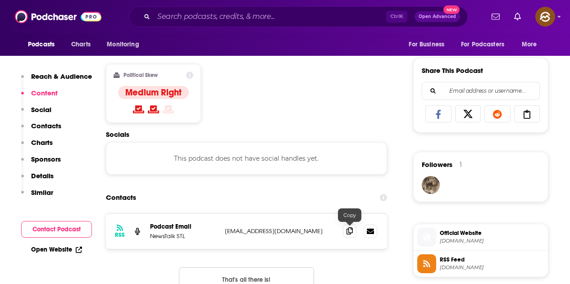
click at [346, 233] on icon at bounding box center [349, 230] width 6 height 7
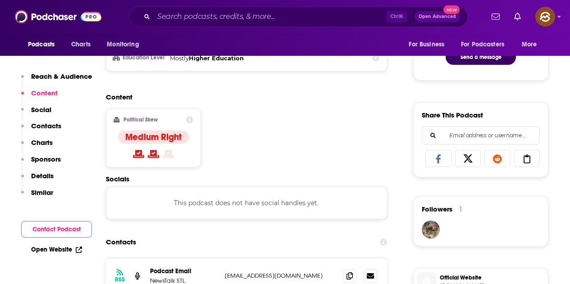
scroll to position [676, 0]
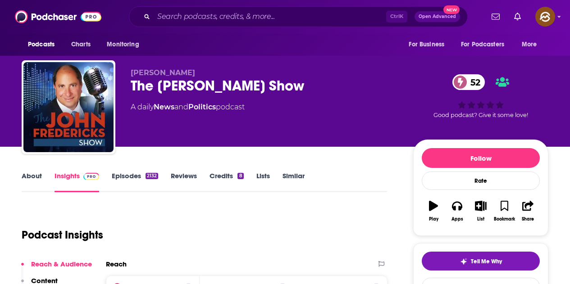
drag, startPoint x: 131, startPoint y: 85, endPoint x: 297, endPoint y: 85, distance: 166.2
click at [297, 85] on div "The John Fredericks Show 52" at bounding box center [265, 86] width 268 height 18
click at [172, 12] on input "Search podcasts, credits, & more..." at bounding box center [270, 16] width 232 height 14
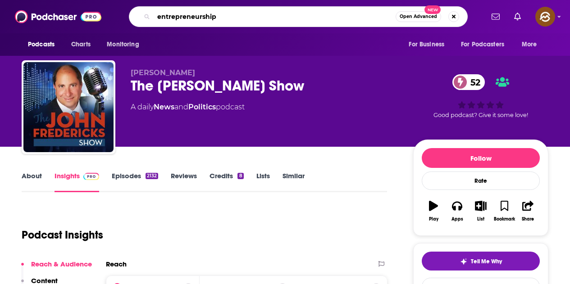
type input "entrepreneurship"
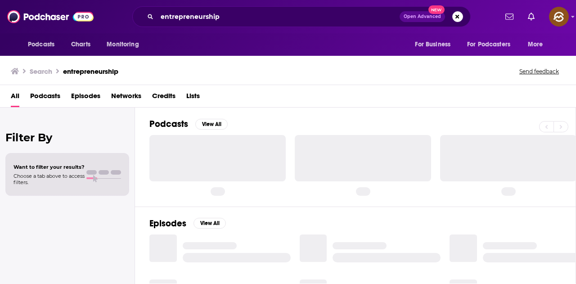
click at [80, 94] on span "Episodes" at bounding box center [85, 98] width 29 height 18
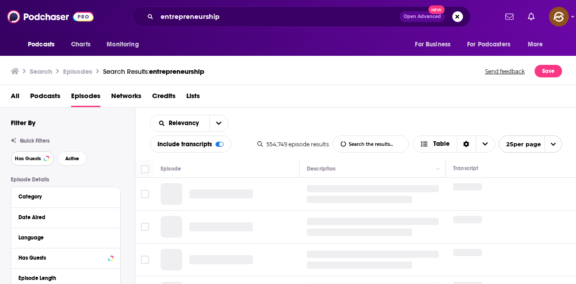
click at [33, 157] on span "Has Guests" at bounding box center [28, 158] width 26 height 5
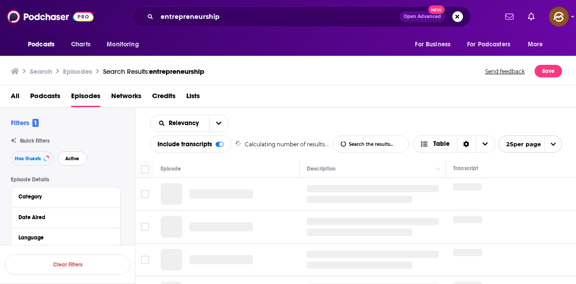
click at [75, 161] on span "Active" at bounding box center [72, 158] width 14 height 5
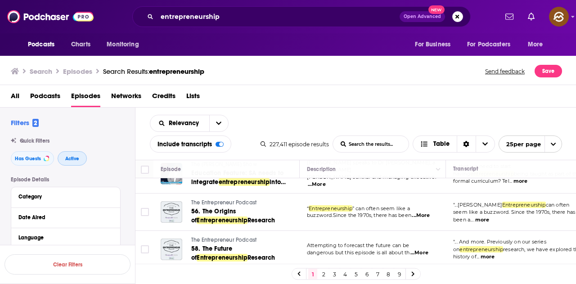
scroll to position [45, 0]
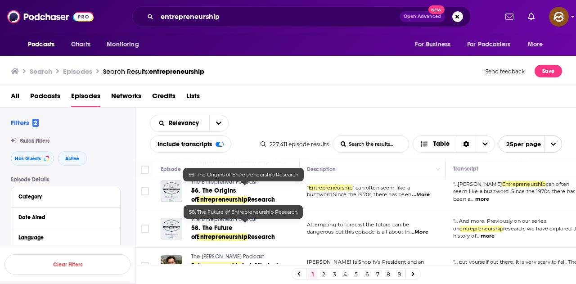
click at [202, 226] on span "58. The Future of" at bounding box center [211, 232] width 41 height 17
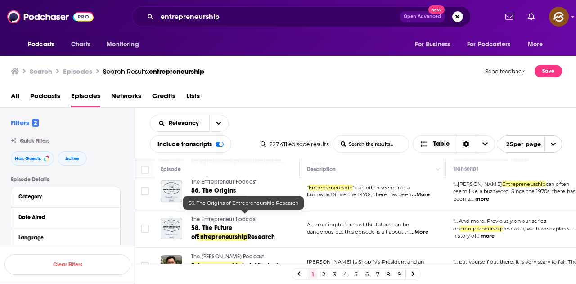
scroll to position [90, 0]
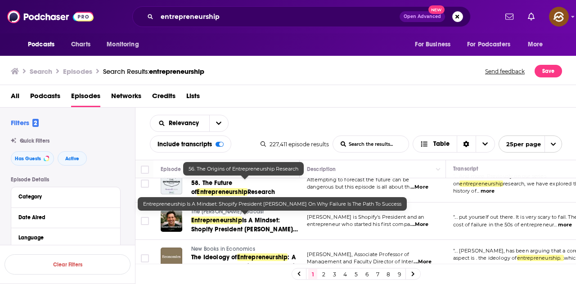
click at [272, 226] on span "Is A Mindset: Shopify President Harley Finkelstein On Why Failure Is The Path T…" at bounding box center [244, 234] width 107 height 35
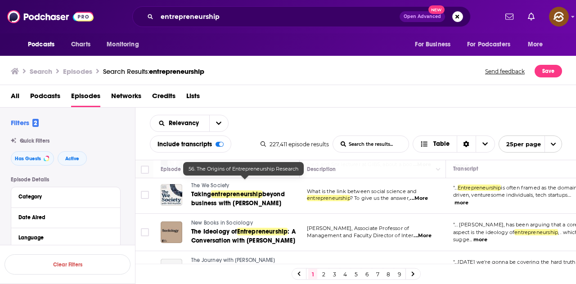
scroll to position [315, 0]
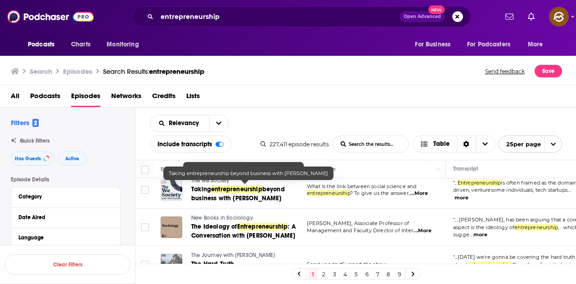
click at [257, 194] on span "beyond business with Eleanor Shaw" at bounding box center [238, 194] width 94 height 17
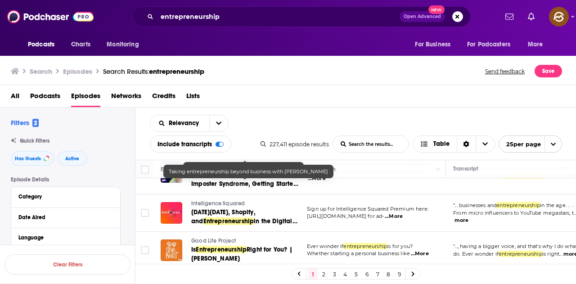
scroll to position [873, 0]
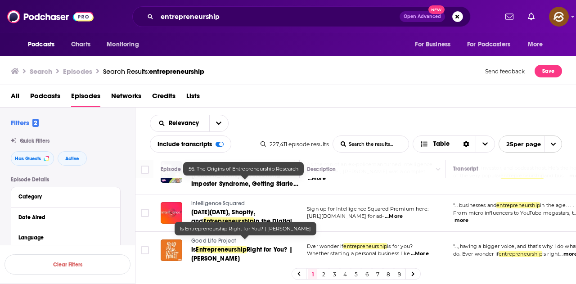
click at [239, 246] on span "Entrepreneurship" at bounding box center [221, 250] width 51 height 8
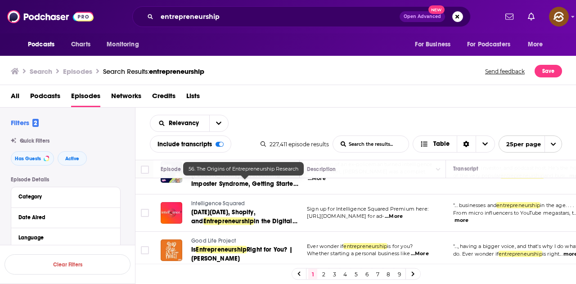
click at [322, 274] on link "2" at bounding box center [323, 274] width 9 height 11
click at [326, 275] on link "2" at bounding box center [323, 274] width 9 height 11
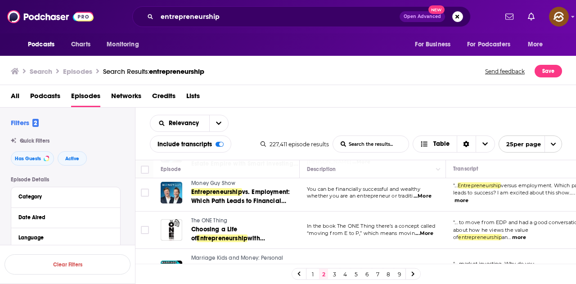
scroll to position [90, 0]
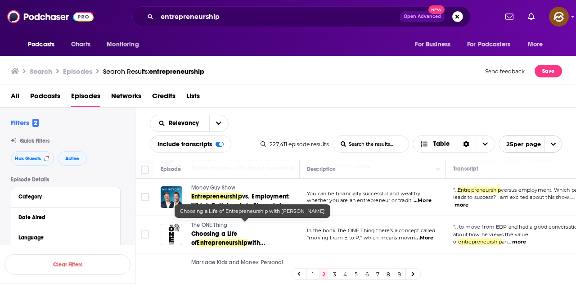
click at [214, 230] on span "Choosing a Life of" at bounding box center [214, 238] width 46 height 17
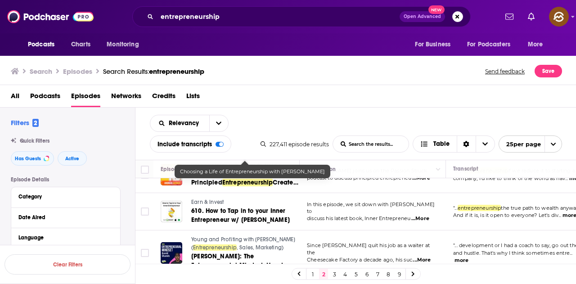
scroll to position [270, 0]
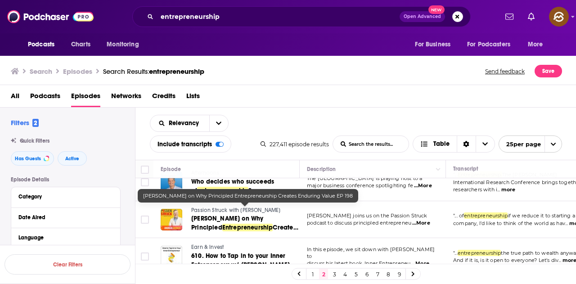
click at [249, 215] on span "Andreas Widmer on Why Principled" at bounding box center [227, 223] width 72 height 17
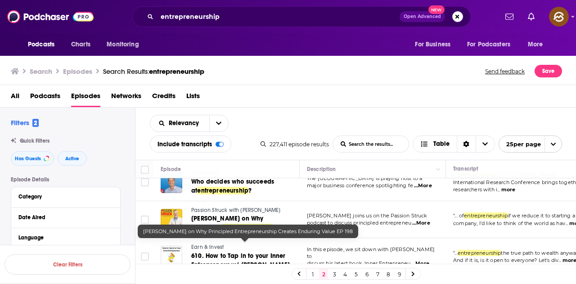
scroll to position [225, 0]
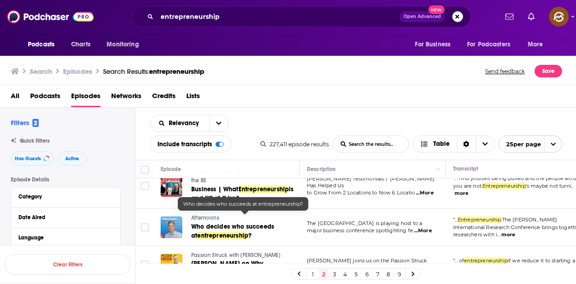
click at [232, 232] on span "entrepreneurship" at bounding box center [222, 236] width 51 height 8
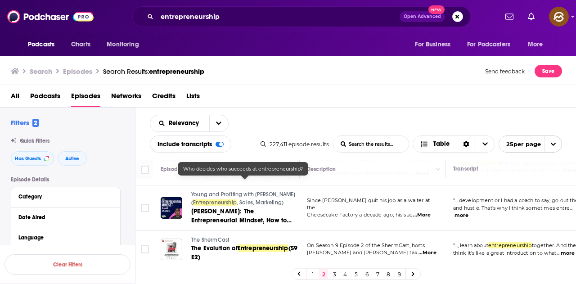
scroll to position [405, 0]
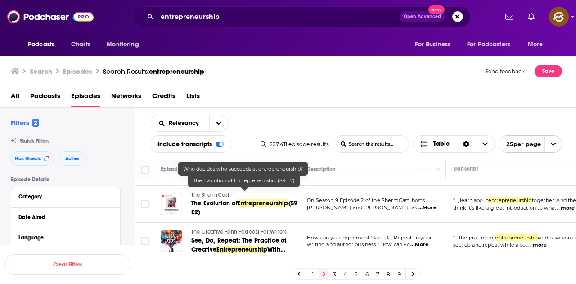
drag, startPoint x: 268, startPoint y: 202, endPoint x: 268, endPoint y: 196, distance: 5.9
click at [268, 200] on span "Entrepreneurship" at bounding box center [263, 204] width 51 height 8
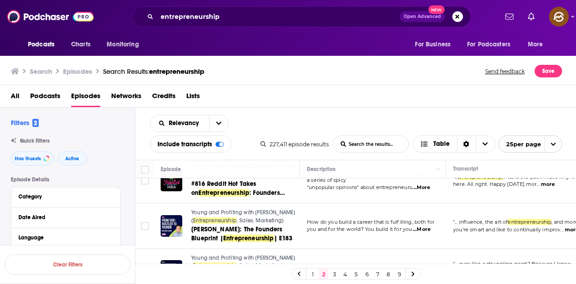
scroll to position [686, 0]
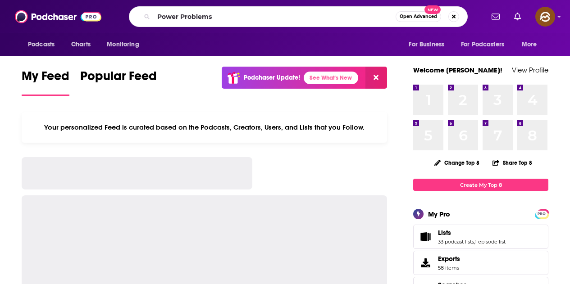
type input "Power Problems"
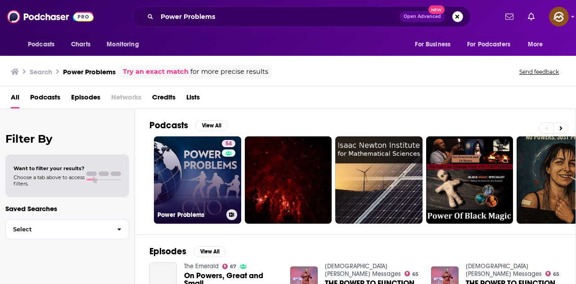
drag, startPoint x: 213, startPoint y: 181, endPoint x: 205, endPoint y: 180, distance: 7.8
click at [205, 180] on link "54 Power Problems" at bounding box center [197, 179] width 87 height 87
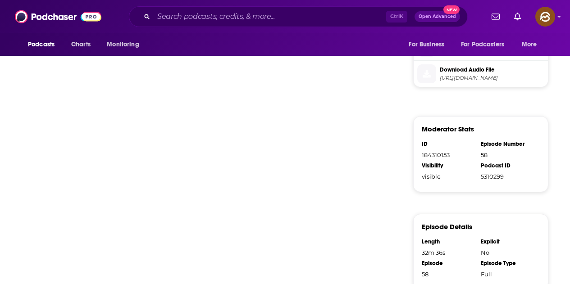
scroll to position [602, 0]
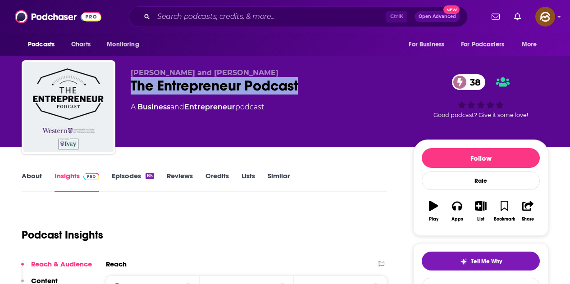
drag, startPoint x: 130, startPoint y: 90, endPoint x: 301, endPoint y: 88, distance: 171.1
click at [301, 88] on div "[PERSON_NAME] and [PERSON_NAME] The Entrepreneur Podcast 38 A Business and Entr…" at bounding box center [285, 108] width 526 height 97
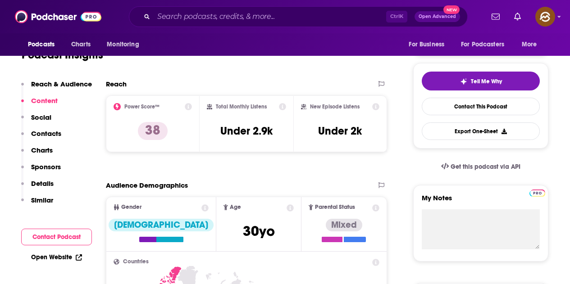
scroll to position [45, 0]
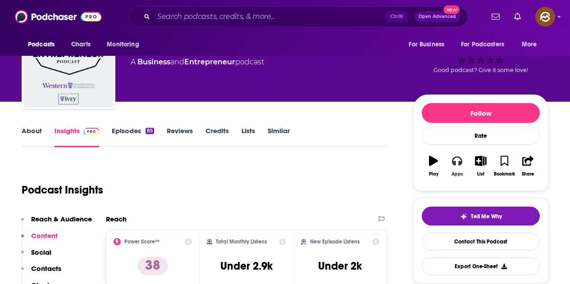
click at [452, 162] on icon "button" at bounding box center [457, 161] width 10 height 9
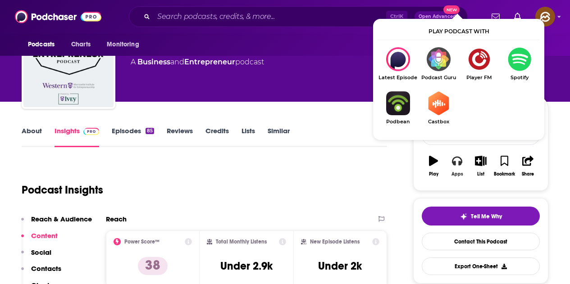
scroll to position [90, 0]
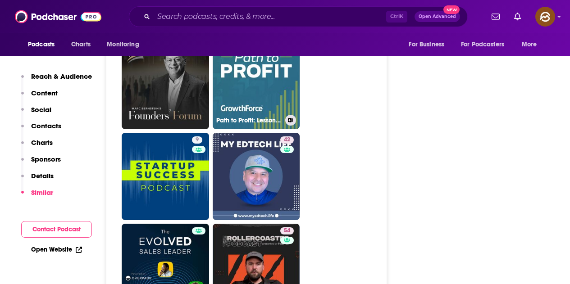
scroll to position [1801, 0]
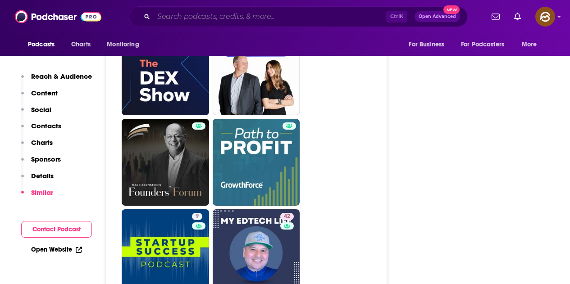
click at [157, 17] on input "Search podcasts, credits, & more..." at bounding box center [270, 16] width 232 height 14
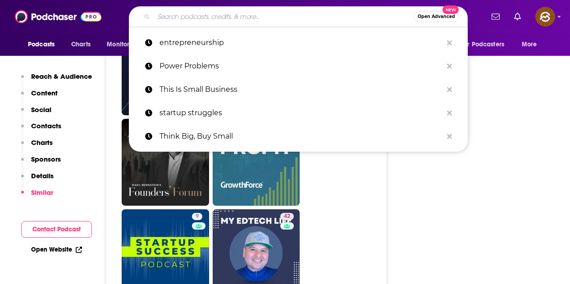
paste input "Business Brain – The Entrepreneurs’ Podcast"
type input "Business Brain – The Entrepreneurs’ Podcast"
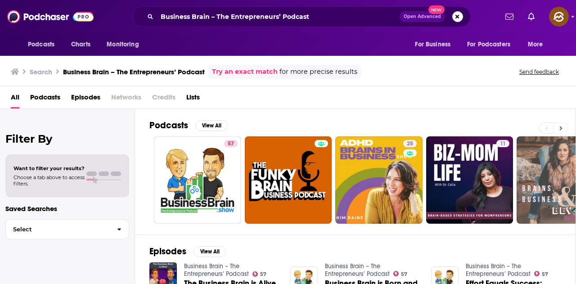
click at [563, 126] on button at bounding box center [561, 127] width 15 height 11
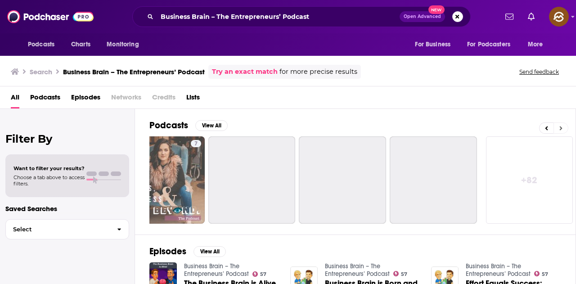
scroll to position [0, 400]
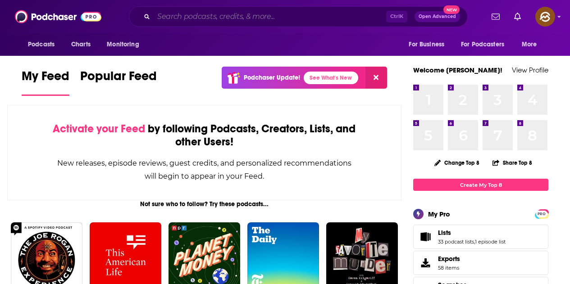
click at [249, 20] on input "Search podcasts, credits, & more..." at bounding box center [270, 16] width 232 height 14
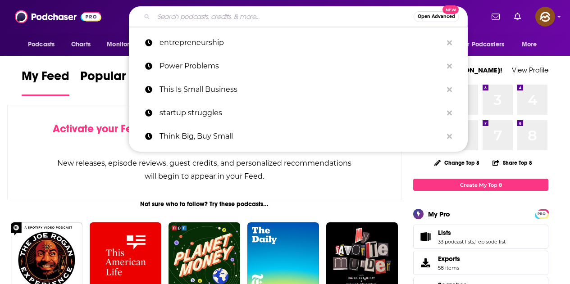
paste input "From Fear To Fire"
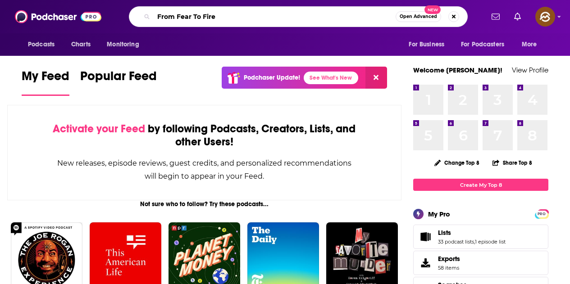
type input "From Fear To Fire"
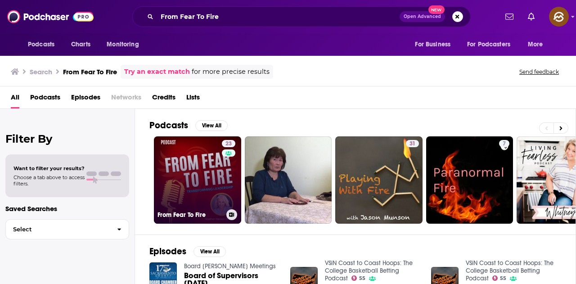
click at [188, 167] on link "23 From Fear To Fire" at bounding box center [197, 179] width 87 height 87
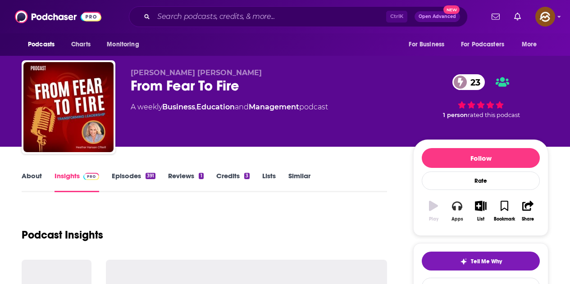
click at [451, 213] on button "Apps" at bounding box center [456, 211] width 23 height 32
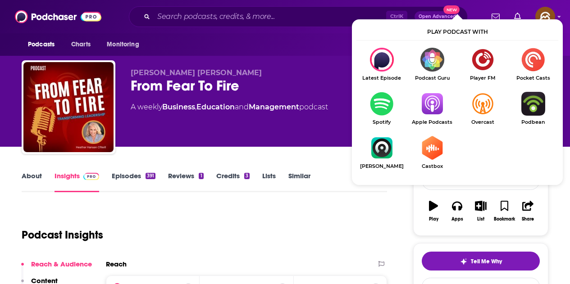
click at [431, 92] on img "Show Listen On dropdown" at bounding box center [432, 104] width 50 height 24
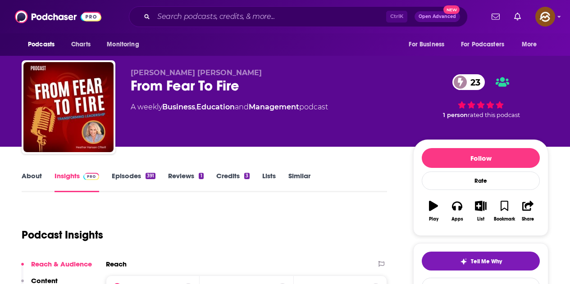
scroll to position [45, 0]
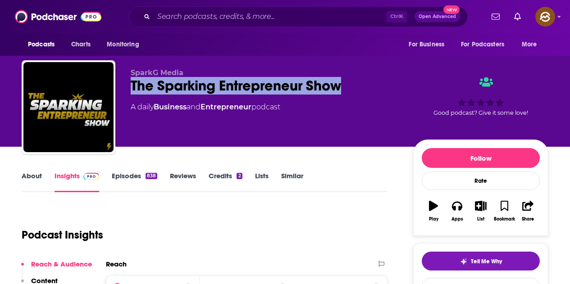
drag, startPoint x: 132, startPoint y: 89, endPoint x: 338, endPoint y: 88, distance: 205.8
click at [338, 88] on div "The Sparking Entrepreneur Show" at bounding box center [265, 86] width 268 height 18
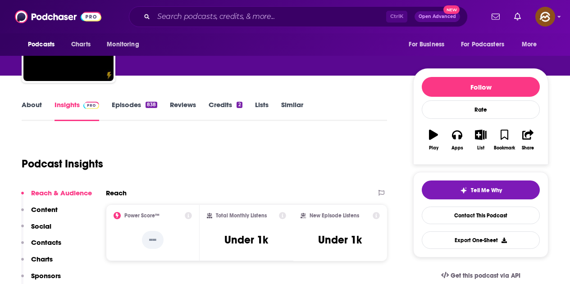
scroll to position [45, 0]
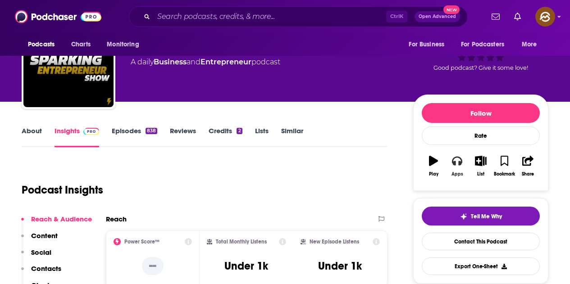
click at [455, 168] on button "Apps" at bounding box center [456, 166] width 23 height 32
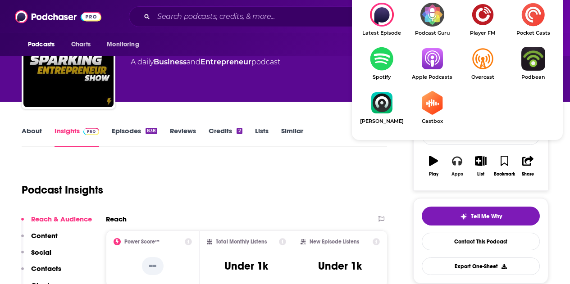
scroll to position [135, 0]
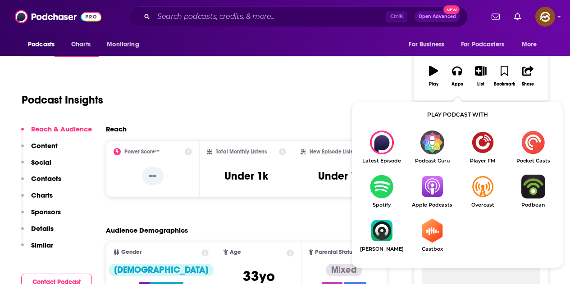
click at [437, 184] on img "Show Listen On dropdown" at bounding box center [432, 187] width 50 height 24
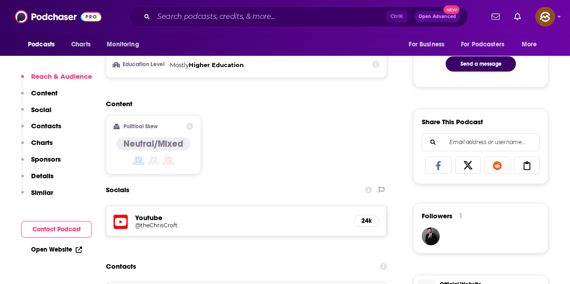
scroll to position [540, 0]
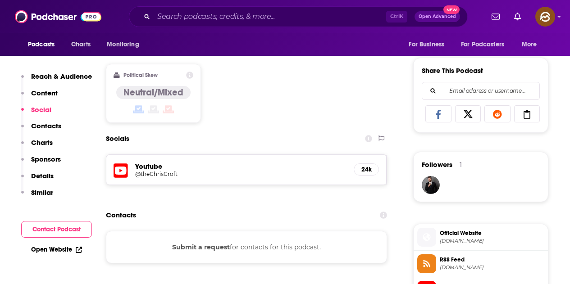
drag, startPoint x: 113, startPoint y: 172, endPoint x: 158, endPoint y: 194, distance: 50.2
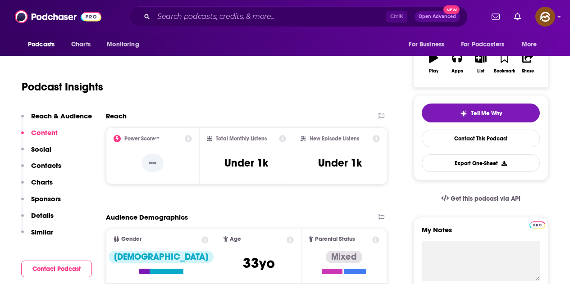
scroll to position [0, 0]
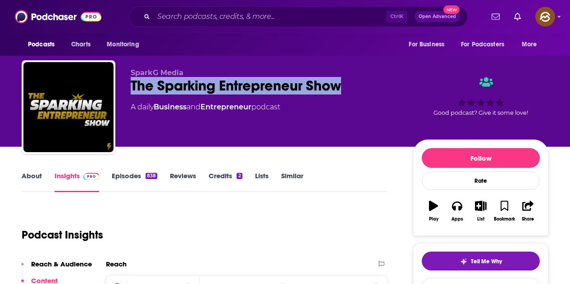
drag, startPoint x: 129, startPoint y: 88, endPoint x: 353, endPoint y: 88, distance: 224.3
click at [353, 88] on div "SparkG Media The Sparking Entrepreneur Show A daily Business and Entrepreneur p…" at bounding box center [285, 108] width 526 height 97
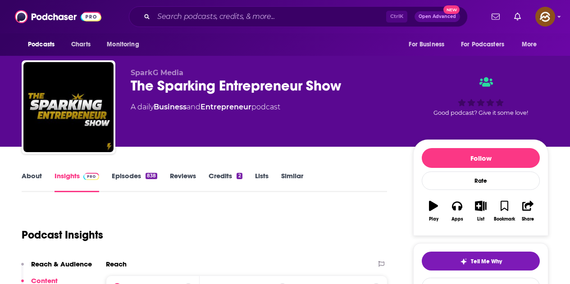
click at [210, 118] on div "SparkG Media The Sparking Entrepreneur Show A daily Business and Entrepreneur p…" at bounding box center [265, 104] width 268 height 72
click at [465, 206] on button "Apps" at bounding box center [456, 211] width 23 height 32
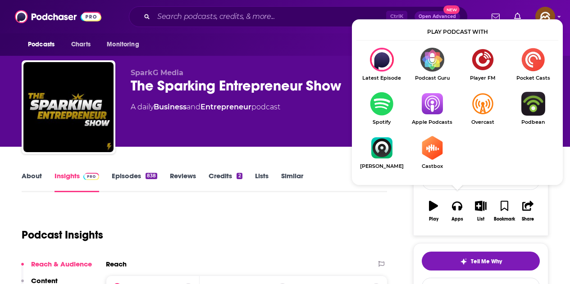
click at [440, 111] on img "Show Listen On dropdown" at bounding box center [432, 104] width 50 height 24
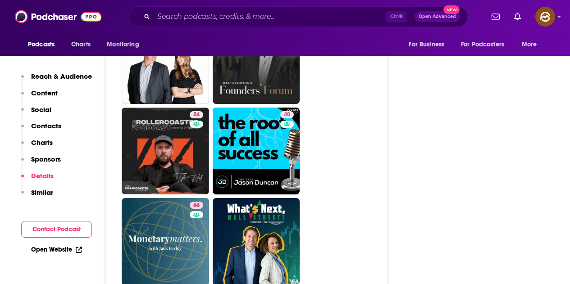
scroll to position [2117, 0]
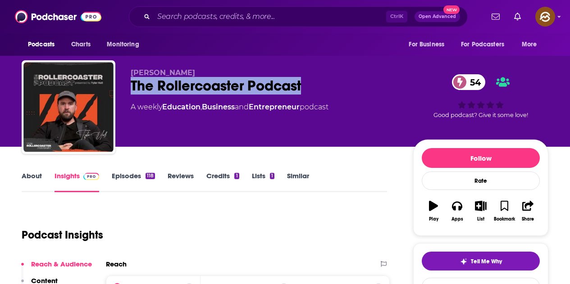
drag, startPoint x: 131, startPoint y: 87, endPoint x: 320, endPoint y: 91, distance: 188.7
click at [320, 91] on div "The Rollercoaster Podcast 54" at bounding box center [265, 86] width 268 height 18
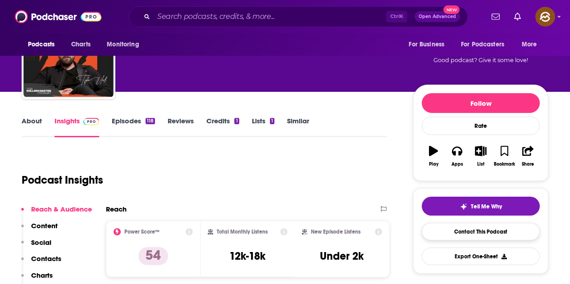
scroll to position [135, 0]
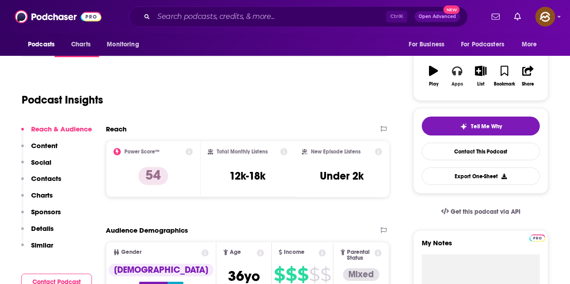
click at [454, 83] on div "Apps" at bounding box center [457, 84] width 12 height 5
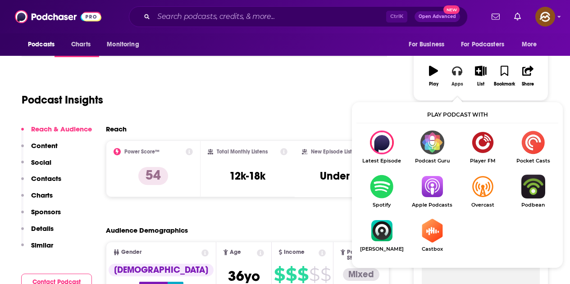
scroll to position [180, 0]
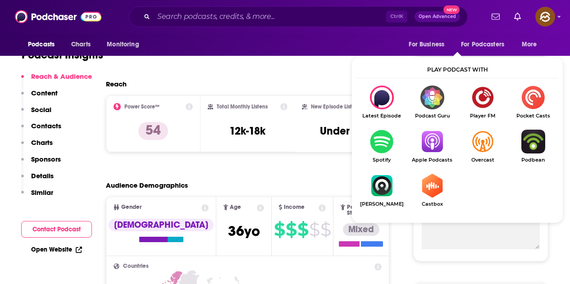
click at [425, 141] on img "Show Listen On dropdown" at bounding box center [432, 142] width 50 height 24
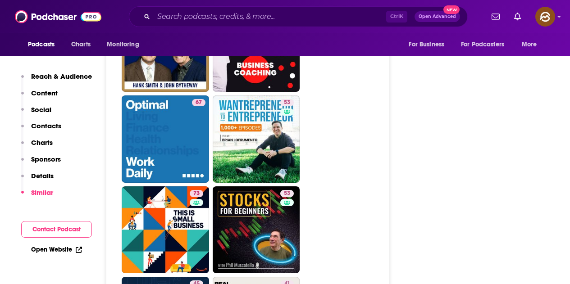
scroll to position [2162, 0]
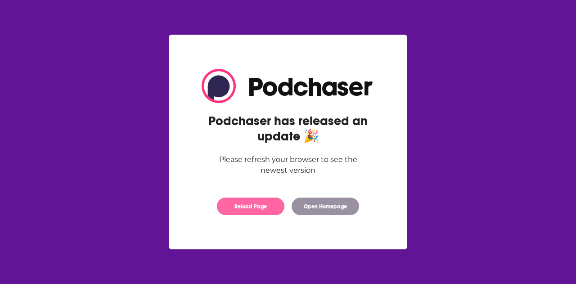
click at [253, 206] on button "Reload Page" at bounding box center [251, 207] width 68 height 18
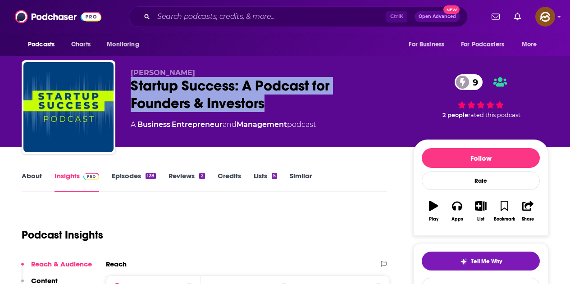
drag, startPoint x: 130, startPoint y: 84, endPoint x: 264, endPoint y: 102, distance: 135.9
click at [264, 102] on div "[PERSON_NAME] Startup Success: A Podcast for Founders & Investors 9 A Business …" at bounding box center [285, 108] width 526 height 97
click at [450, 210] on button "Apps" at bounding box center [456, 211] width 23 height 32
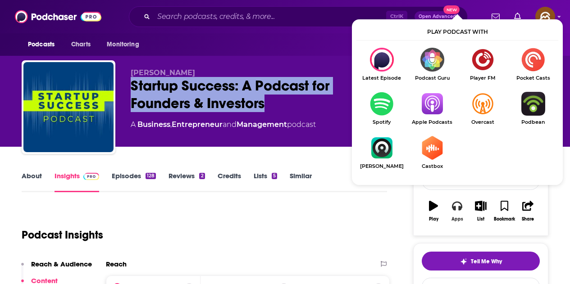
scroll to position [45, 0]
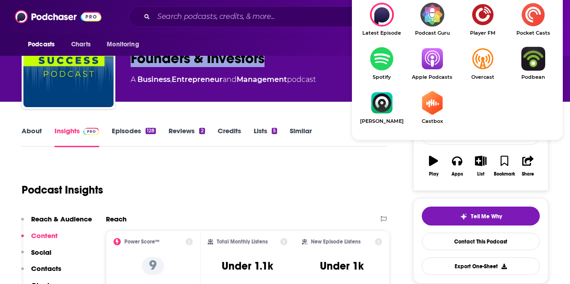
click at [422, 69] on img "Show Listen On dropdown" at bounding box center [432, 59] width 50 height 24
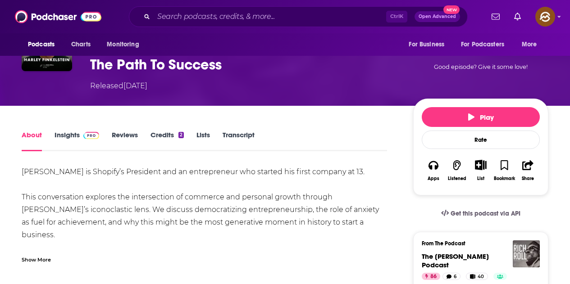
scroll to position [90, 0]
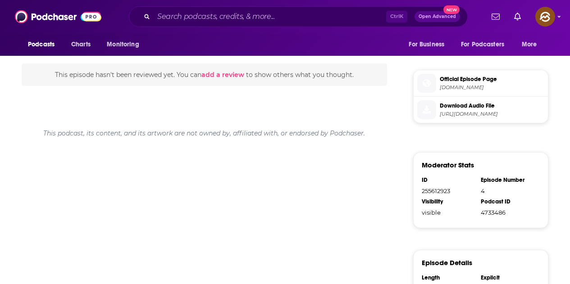
scroll to position [540, 0]
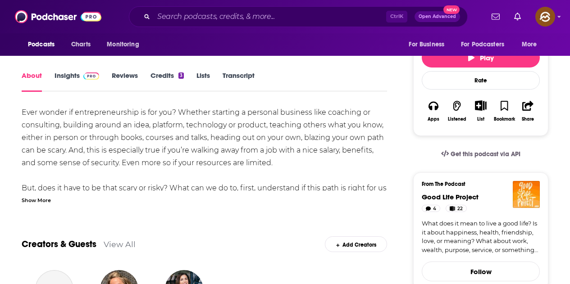
scroll to position [180, 0]
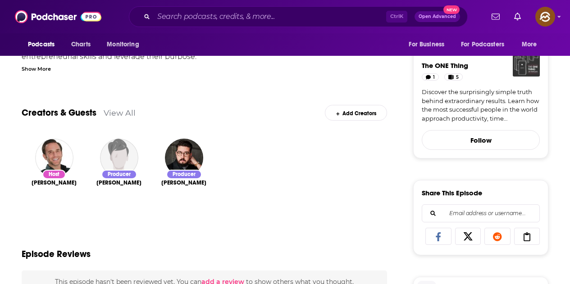
scroll to position [270, 0]
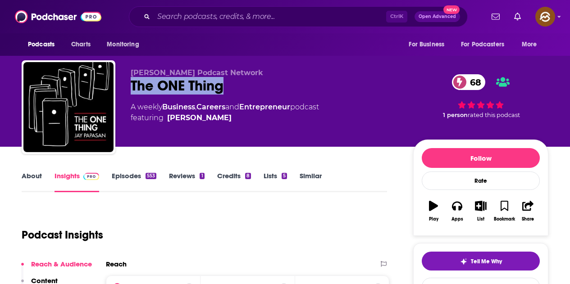
drag, startPoint x: 129, startPoint y: 80, endPoint x: 224, endPoint y: 91, distance: 95.7
click at [224, 91] on div "[PERSON_NAME] Podcast Network The ONE Thing 68 A weekly Business , Careers and …" at bounding box center [285, 108] width 526 height 97
click at [456, 215] on button "Apps" at bounding box center [456, 211] width 23 height 32
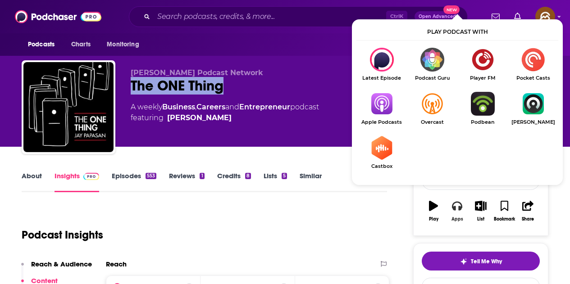
scroll to position [90, 0]
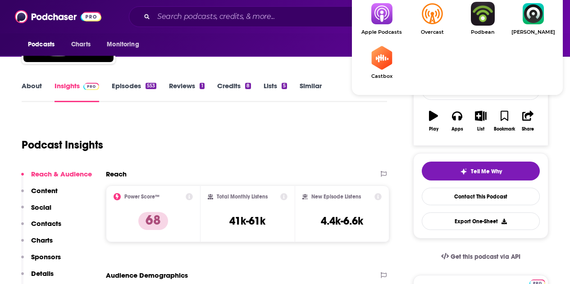
click at [386, 21] on img "Show Listen On dropdown" at bounding box center [381, 14] width 50 height 24
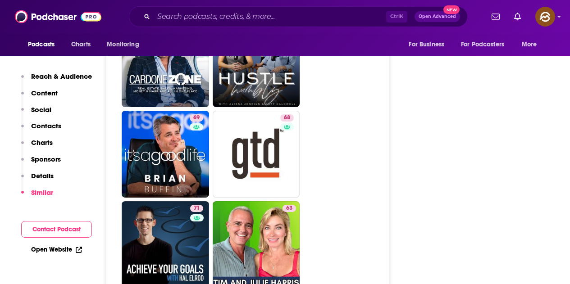
scroll to position [2612, 0]
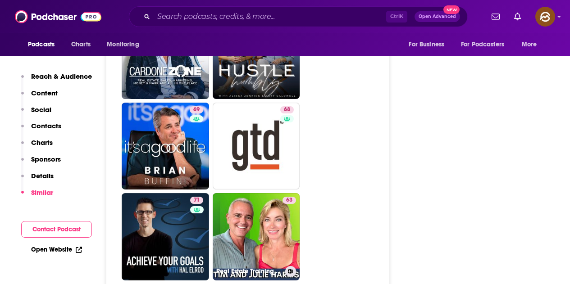
drag, startPoint x: 258, startPoint y: 152, endPoint x: 435, endPoint y: 144, distance: 177.2
click at [435, 144] on div "Follow Rate Play Apps List Bookmark Share Tell Me Why Contact This Podcast Expo…" at bounding box center [480, 85] width 135 height 5114
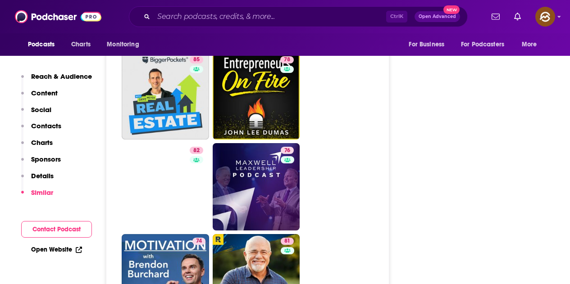
scroll to position [1846, 0]
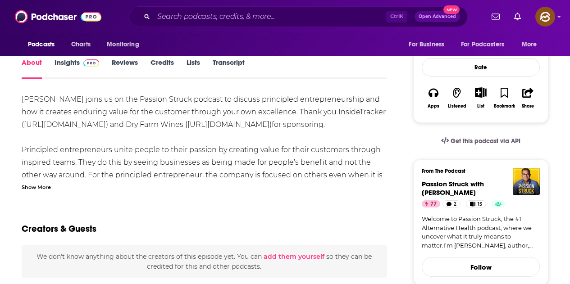
scroll to position [180, 0]
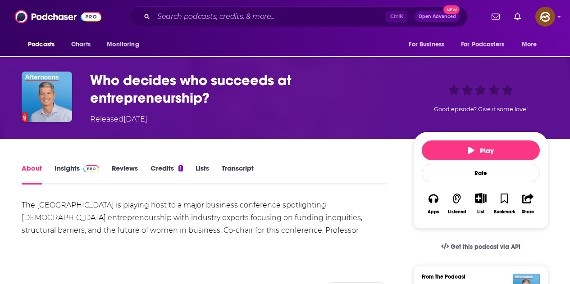
scroll to position [90, 0]
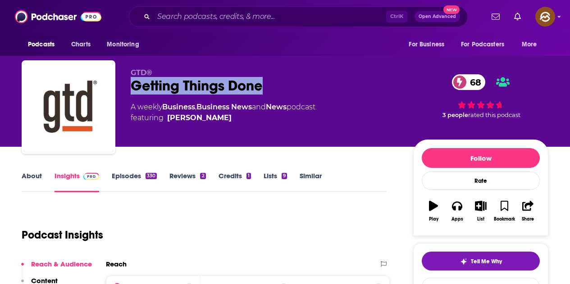
drag, startPoint x: 133, startPoint y: 82, endPoint x: 272, endPoint y: 87, distance: 139.2
click at [272, 87] on div "Getting Things Done 68" at bounding box center [265, 86] width 268 height 18
click at [457, 211] on icon "button" at bounding box center [457, 206] width 10 height 10
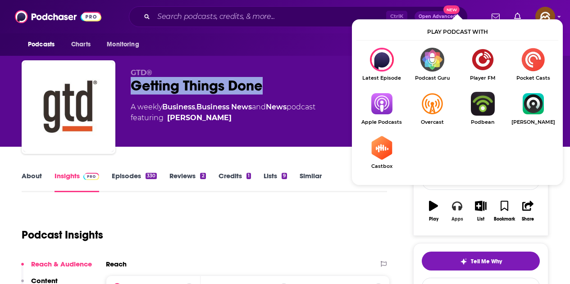
scroll to position [90, 0]
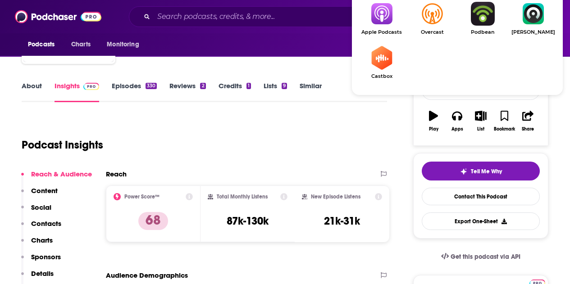
click at [390, 21] on img "Show Listen On dropdown" at bounding box center [381, 14] width 50 height 24
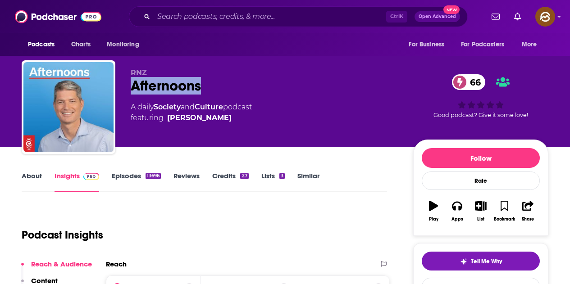
drag, startPoint x: 133, startPoint y: 82, endPoint x: 201, endPoint y: 82, distance: 67.6
click at [201, 82] on div "Afternoons 66" at bounding box center [265, 86] width 268 height 18
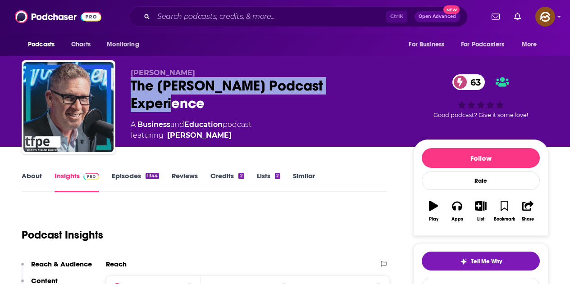
drag, startPoint x: 131, startPoint y: 82, endPoint x: 354, endPoint y: 92, distance: 223.6
click at [354, 92] on div "The [PERSON_NAME] Podcast Experience 63" at bounding box center [265, 94] width 268 height 35
click at [345, 143] on div "[PERSON_NAME] The [PERSON_NAME] Podcast Experience 63 A Business and Education …" at bounding box center [339, 109] width 417 height 82
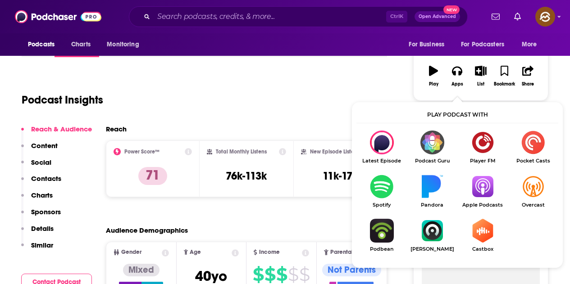
scroll to position [136, 0]
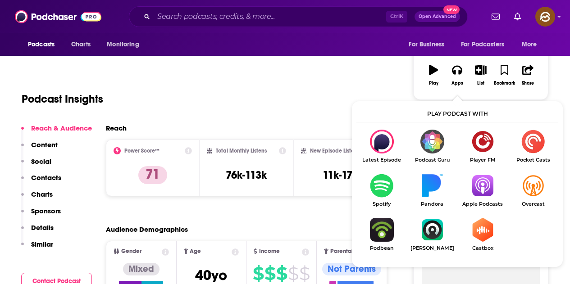
click at [477, 189] on img "Show Listen On dropdown" at bounding box center [482, 186] width 50 height 24
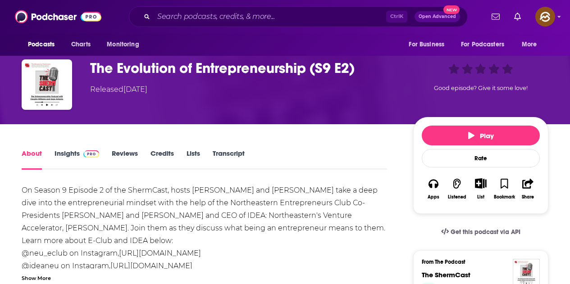
scroll to position [90, 0]
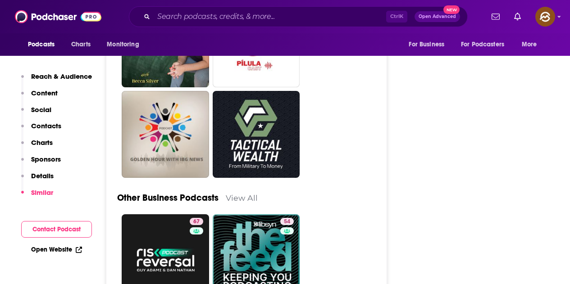
scroll to position [2252, 0]
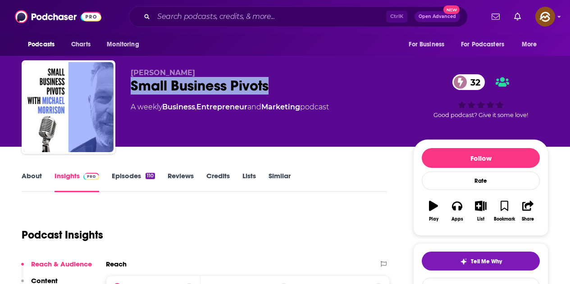
drag, startPoint x: 132, startPoint y: 88, endPoint x: 270, endPoint y: 88, distance: 137.4
click at [270, 88] on div "Small Business Pivots 32" at bounding box center [265, 86] width 268 height 18
click at [461, 211] on button "Apps" at bounding box center [456, 211] width 23 height 32
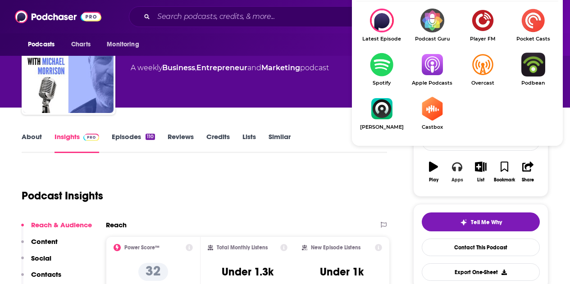
scroll to position [45, 0]
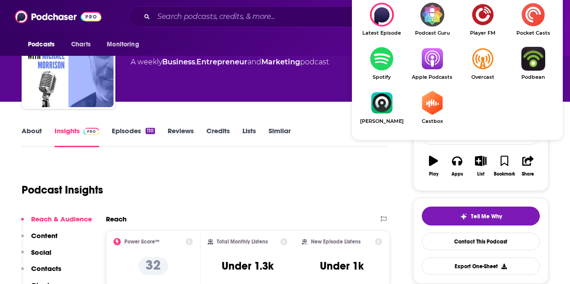
click at [430, 61] on img "Show Listen On dropdown" at bounding box center [432, 59] width 50 height 24
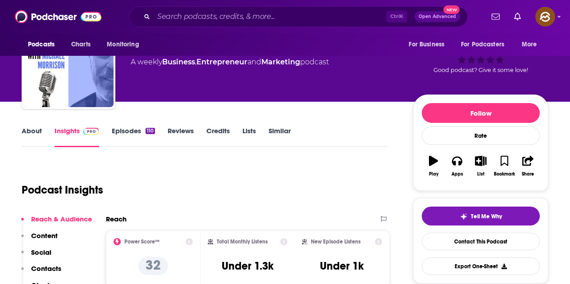
scroll to position [0, 0]
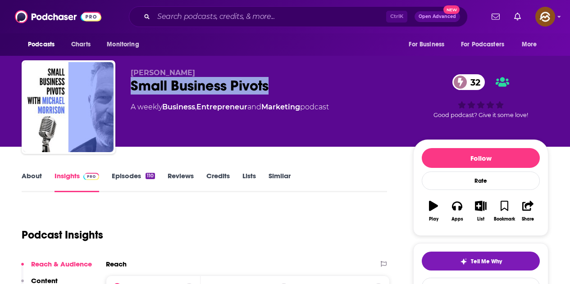
click at [154, 84] on div "Small Business Pivots 32" at bounding box center [265, 86] width 268 height 18
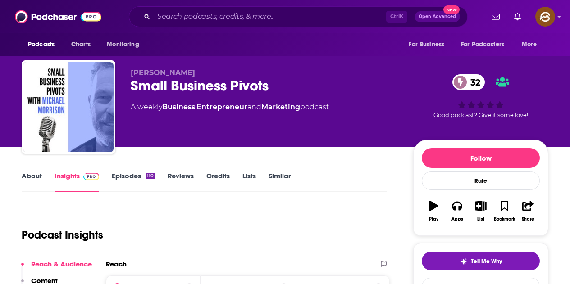
drag, startPoint x: 130, startPoint y: 73, endPoint x: 201, endPoint y: 73, distance: 71.2
click at [201, 73] on div "Michael Morrison Small Business Pivots 32 A weekly Business , Entrepreneur and …" at bounding box center [285, 108] width 526 height 97
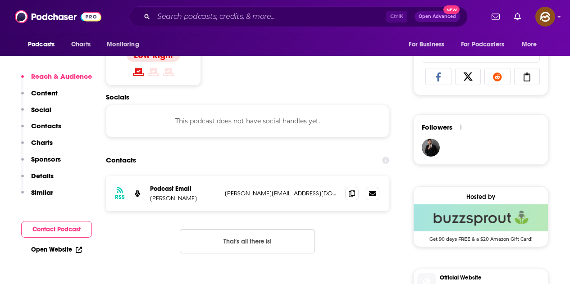
scroll to position [630, 0]
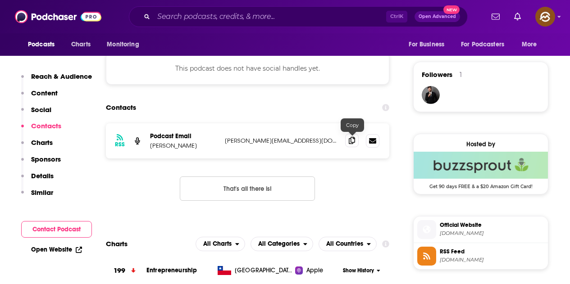
click at [349, 146] on span at bounding box center [352, 141] width 14 height 14
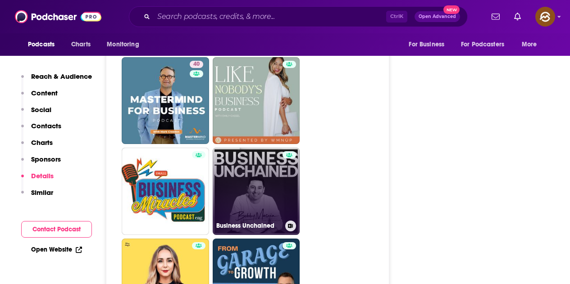
scroll to position [1486, 0]
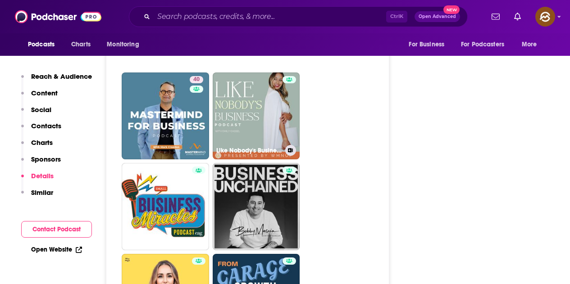
drag, startPoint x: 274, startPoint y: 104, endPoint x: 349, endPoint y: 82, distance: 77.4
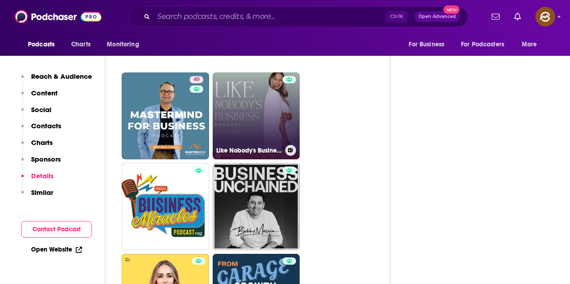
click at [248, 115] on link "Like Nobody's Business with Emily Cassel" at bounding box center [256, 116] width 87 height 87
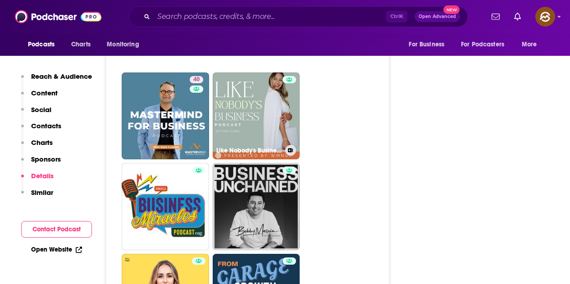
type input "https://www.podchaser.com/podcasts/like-nobodys-business-with-emi-4186350"
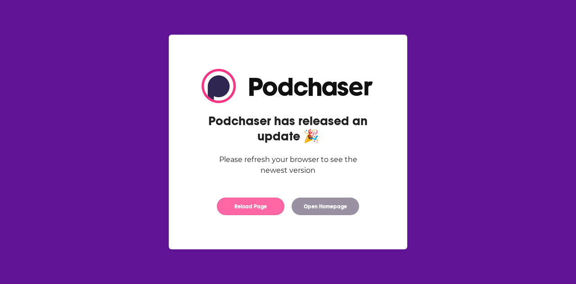
click at [249, 205] on button "Reload Page" at bounding box center [251, 207] width 68 height 18
click at [244, 209] on button "Reload Page" at bounding box center [251, 207] width 68 height 18
click at [267, 204] on button "Reload Page" at bounding box center [251, 207] width 68 height 18
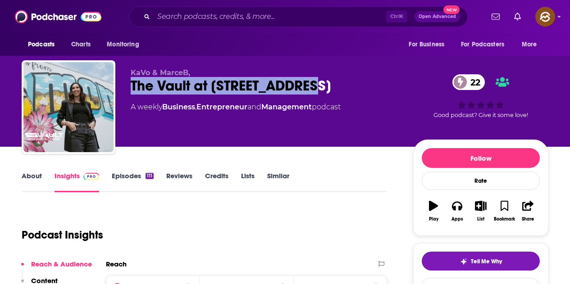
drag, startPoint x: 132, startPoint y: 87, endPoint x: 317, endPoint y: 85, distance: 185.1
click at [317, 85] on div "The Vault at 201 N Broadway 22" at bounding box center [265, 86] width 268 height 18
click at [457, 202] on icon "button" at bounding box center [457, 206] width 10 height 9
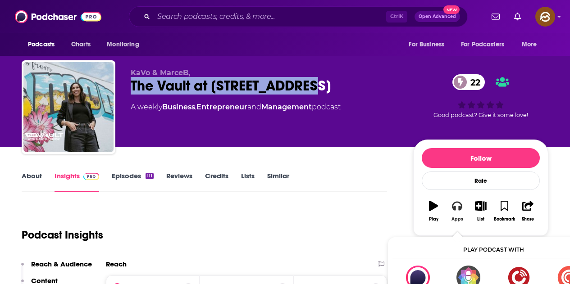
scroll to position [45, 0]
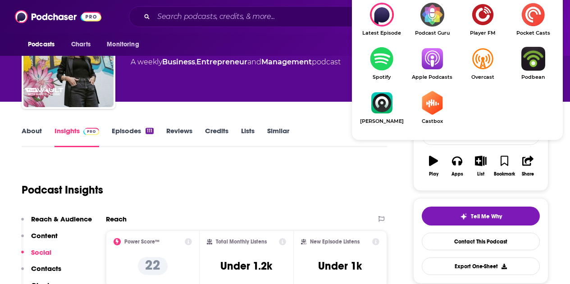
click at [430, 70] on img "Show Listen On dropdown" at bounding box center [432, 59] width 50 height 24
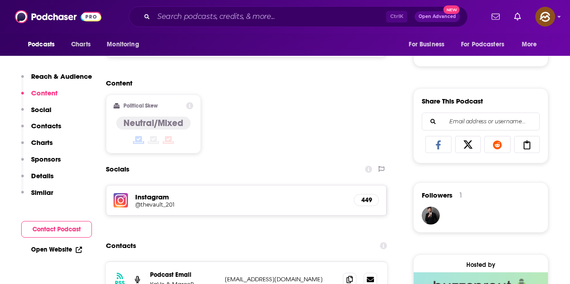
scroll to position [585, 0]
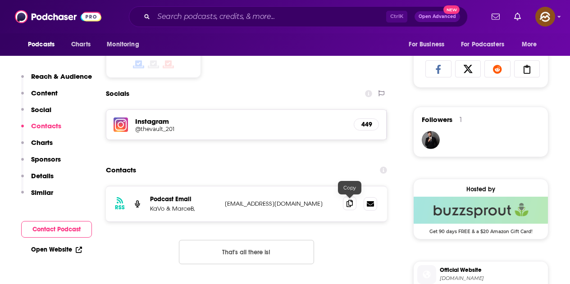
click at [351, 202] on icon at bounding box center [349, 203] width 6 height 7
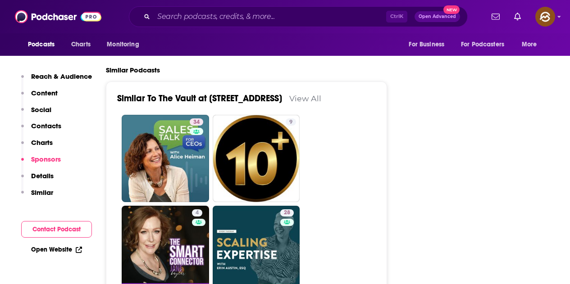
scroll to position [1261, 0]
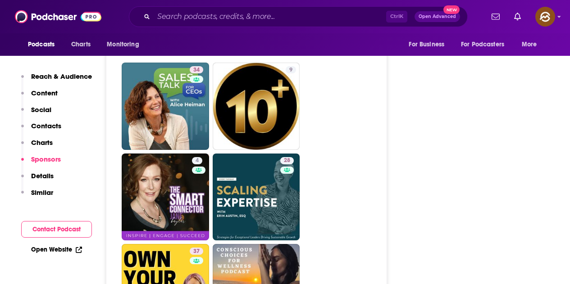
drag, startPoint x: 188, startPoint y: 118, endPoint x: 412, endPoint y: 150, distance: 226.1
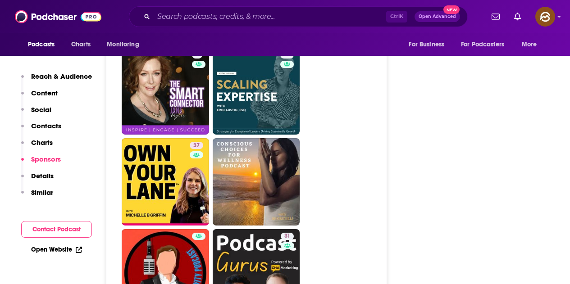
scroll to position [1351, 0]
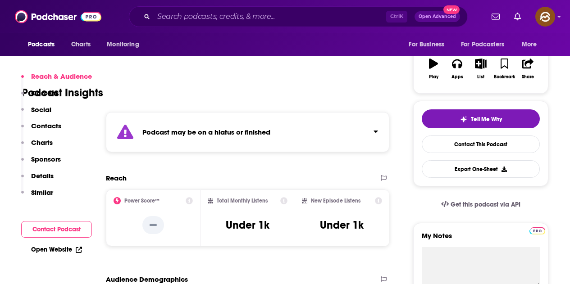
scroll to position [180, 0]
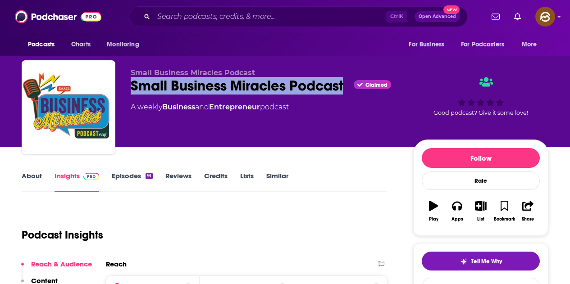
drag, startPoint x: 129, startPoint y: 86, endPoint x: 344, endPoint y: 89, distance: 215.3
click at [344, 89] on div "Small Business Miracles Podcast Small Business Miracles Podcast Claimed A weekl…" at bounding box center [285, 108] width 526 height 97
click at [454, 220] on div "Apps" at bounding box center [457, 219] width 12 height 5
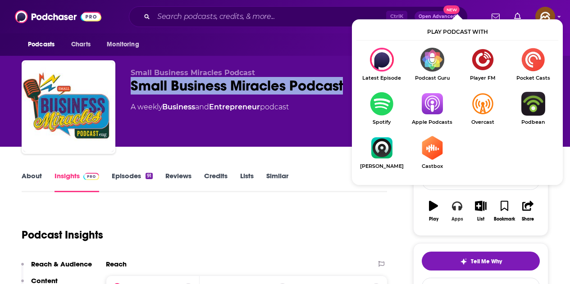
scroll to position [45, 0]
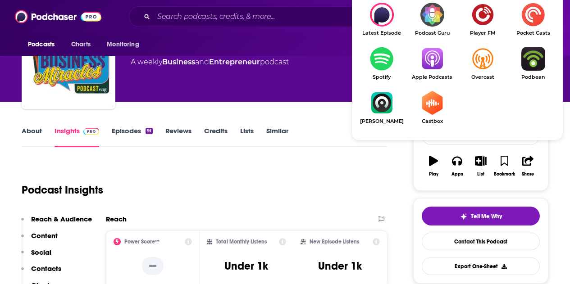
click at [435, 67] on img "Show Listen On dropdown" at bounding box center [432, 59] width 50 height 24
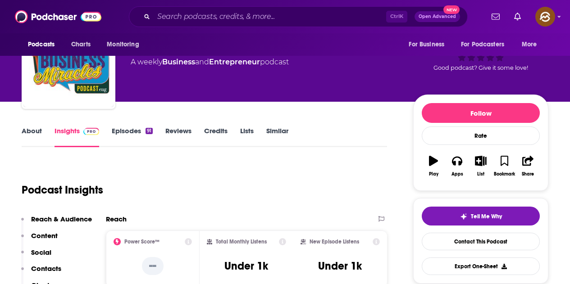
scroll to position [0, 0]
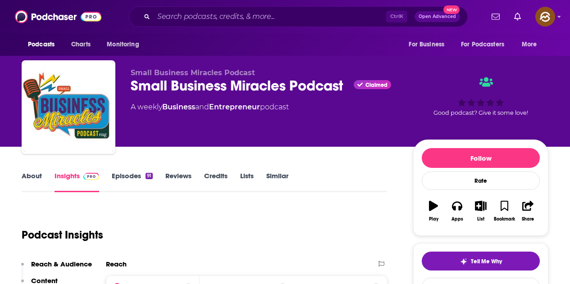
click at [183, 124] on div "Small Business Miracles Podcast Small Business Miracles Podcast Claimed A weekl…" at bounding box center [265, 104] width 268 height 72
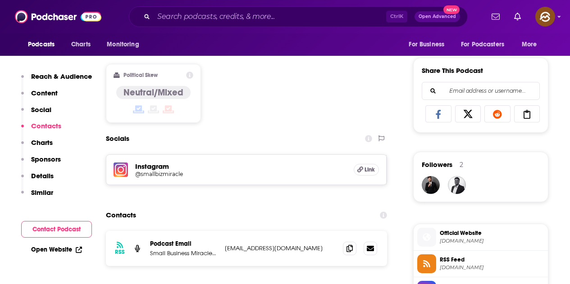
scroll to position [676, 0]
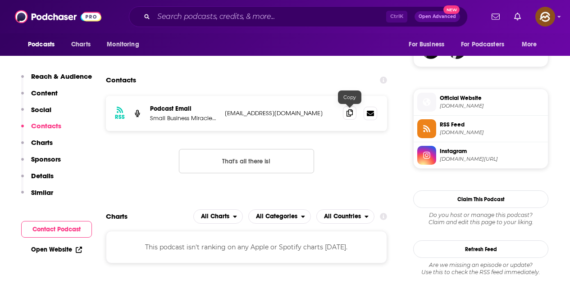
click at [352, 113] on icon at bounding box center [349, 112] width 6 height 7
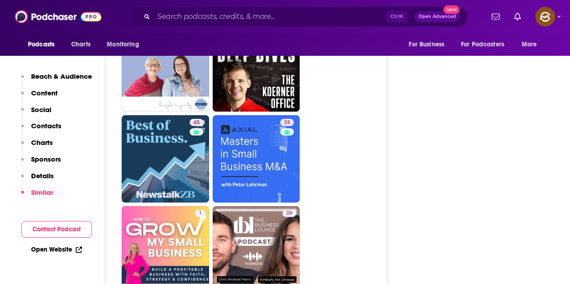
scroll to position [1396, 0]
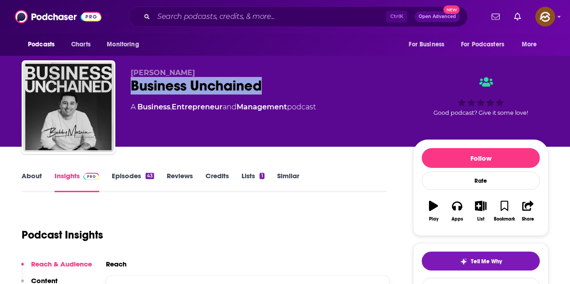
drag, startPoint x: 132, startPoint y: 90, endPoint x: 264, endPoint y: 90, distance: 132.4
click at [264, 90] on div "Business Unchained" at bounding box center [265, 86] width 268 height 18
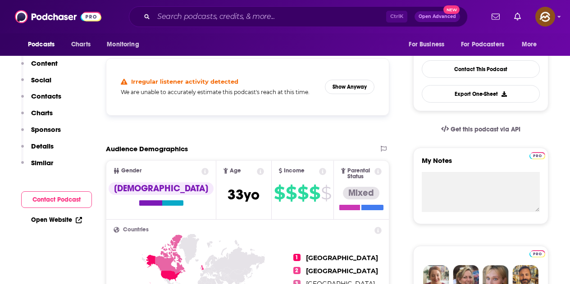
scroll to position [135, 0]
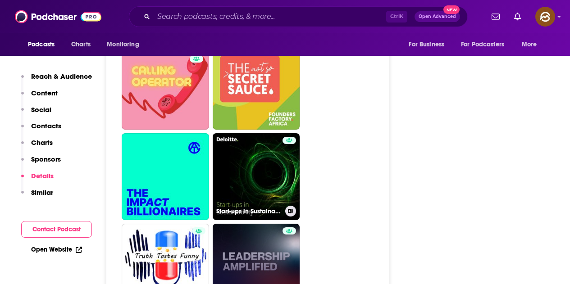
scroll to position [1801, 0]
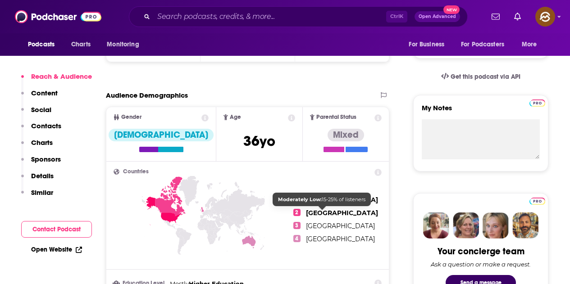
scroll to position [45, 0]
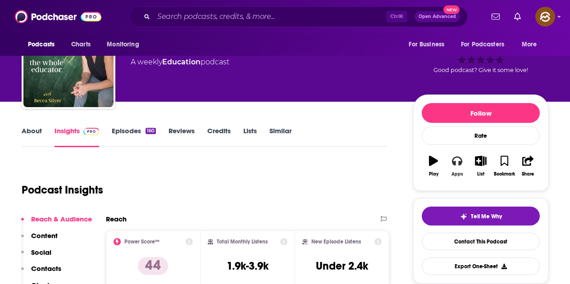
click at [455, 163] on icon "button" at bounding box center [457, 161] width 10 height 10
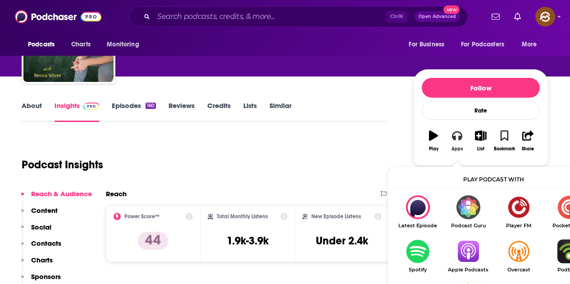
scroll to position [90, 0]
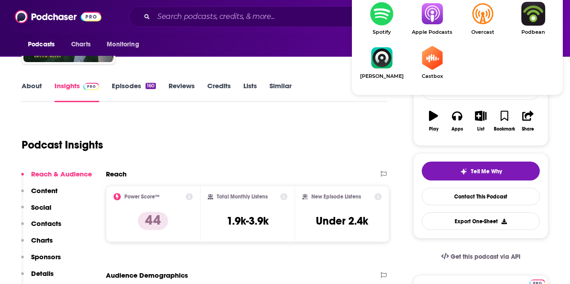
click at [438, 19] on img "Show Listen On dropdown" at bounding box center [432, 14] width 50 height 24
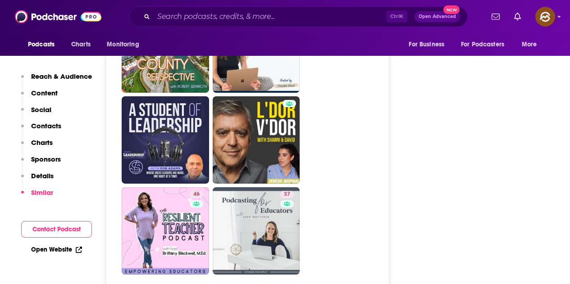
scroll to position [2207, 0]
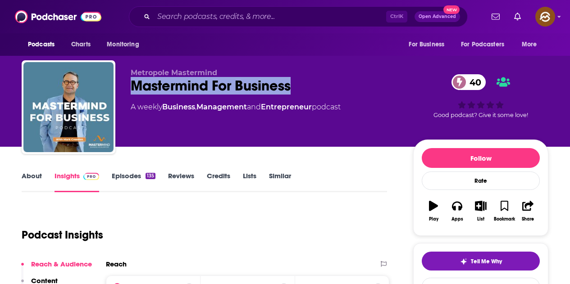
drag, startPoint x: 128, startPoint y: 83, endPoint x: 298, endPoint y: 91, distance: 169.5
click at [298, 91] on div "Metropole Mastermind Mastermind For Business 40 A weekly Business , Management …" at bounding box center [285, 108] width 526 height 97
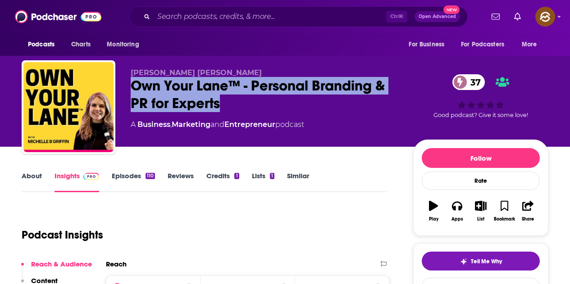
drag, startPoint x: 132, startPoint y: 83, endPoint x: 225, endPoint y: 98, distance: 94.0
click at [225, 98] on div "Own Your Lane™ - Personal Branding & PR for Experts 37" at bounding box center [265, 94] width 268 height 35
click at [449, 205] on button "Apps" at bounding box center [456, 211] width 23 height 32
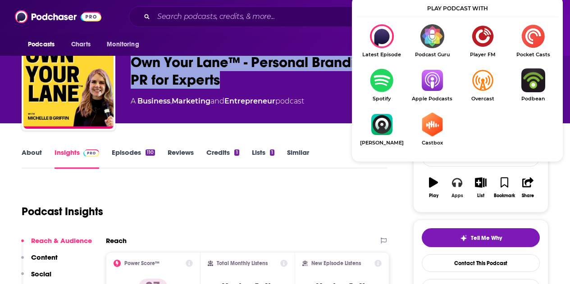
scroll to position [45, 0]
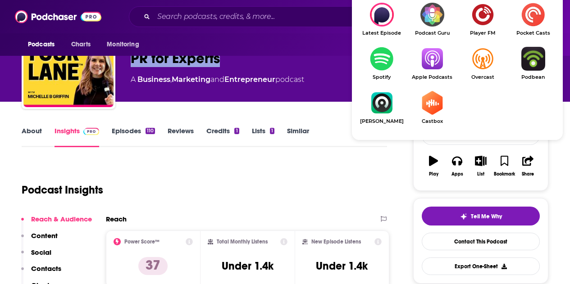
click at [428, 68] on img "Show Listen On dropdown" at bounding box center [432, 59] width 50 height 24
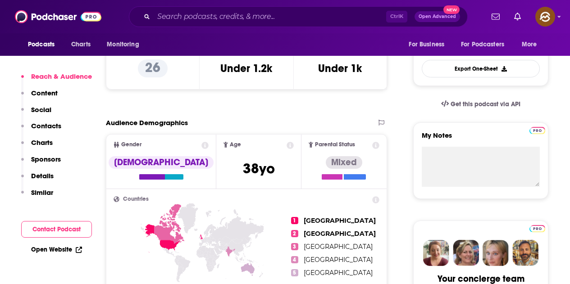
scroll to position [405, 0]
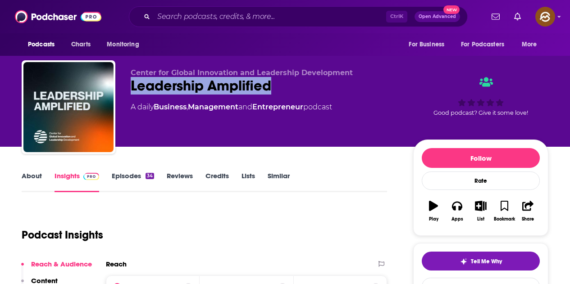
drag, startPoint x: 131, startPoint y: 85, endPoint x: 272, endPoint y: 83, distance: 141.9
click at [272, 83] on div "Leadership Amplified" at bounding box center [265, 86] width 268 height 18
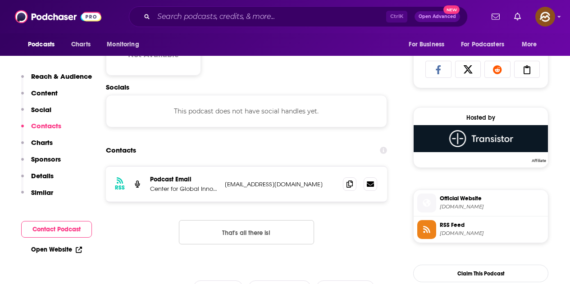
scroll to position [450, 0]
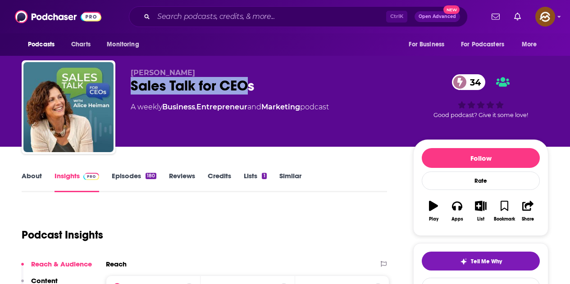
drag, startPoint x: 131, startPoint y: 82, endPoint x: 254, endPoint y: 93, distance: 123.4
click at [254, 93] on div "Sales Talk for CEOs 34" at bounding box center [265, 86] width 268 height 18
click at [452, 217] on div "Apps" at bounding box center [457, 219] width 12 height 5
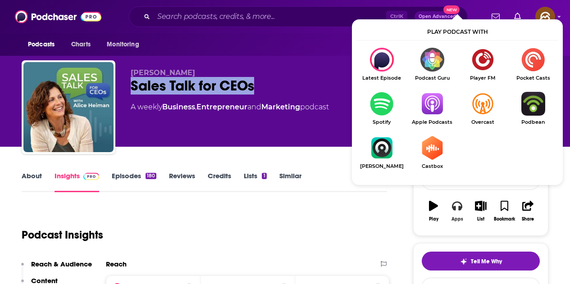
scroll to position [45, 0]
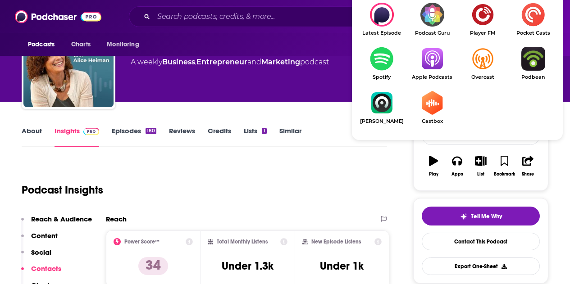
click at [430, 68] on img "Show Listen On dropdown" at bounding box center [432, 59] width 50 height 24
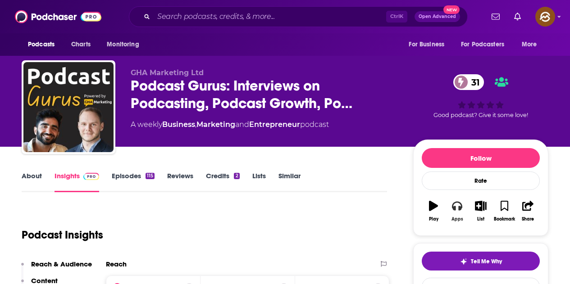
click at [461, 202] on icon "button" at bounding box center [457, 206] width 10 height 10
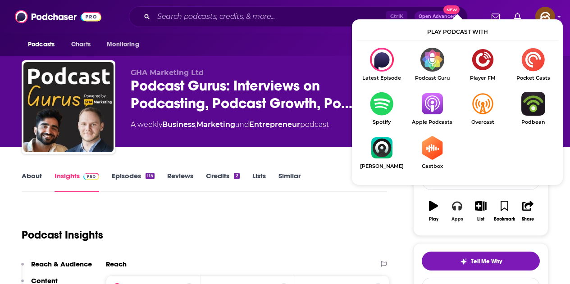
scroll to position [45, 0]
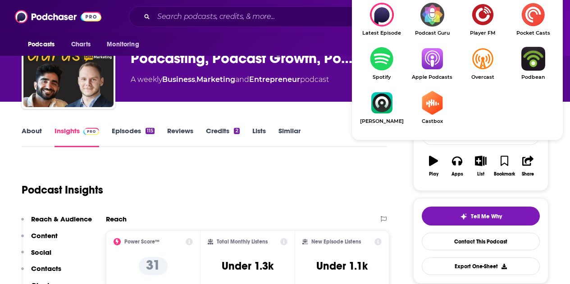
click at [434, 67] on img "Show Listen On dropdown" at bounding box center [432, 59] width 50 height 24
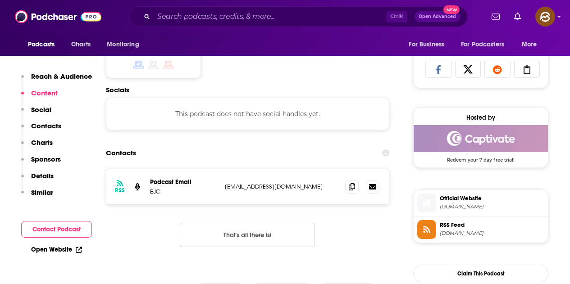
scroll to position [585, 0]
click at [348, 190] on span at bounding box center [352, 186] width 14 height 14
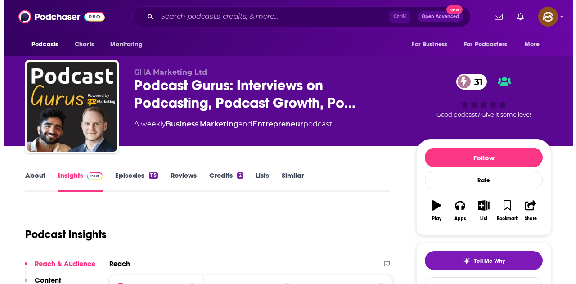
scroll to position [0, 0]
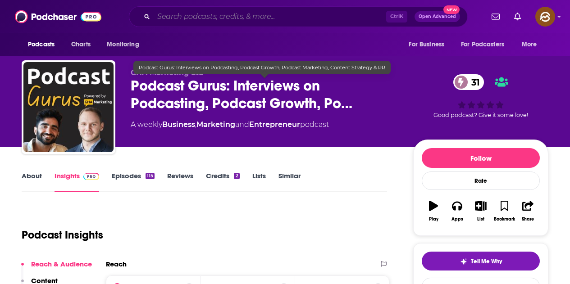
click at [261, 22] on input "Search podcasts, credits, & more..." at bounding box center [270, 16] width 232 height 14
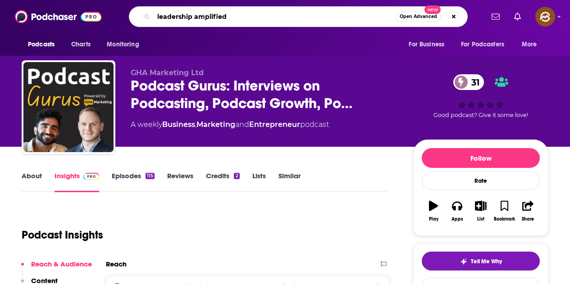
type input "leadership amplified"
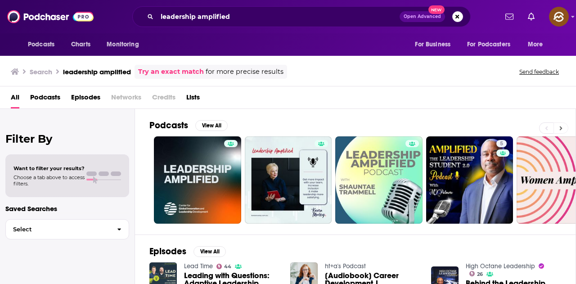
click at [557, 125] on button at bounding box center [561, 127] width 15 height 11
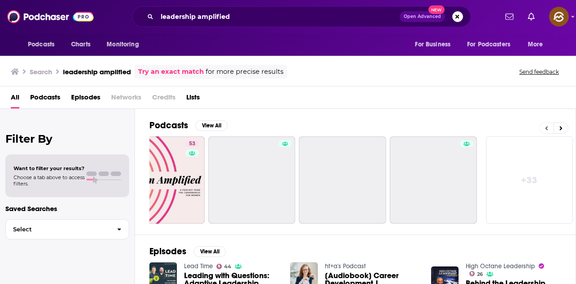
scroll to position [0, 400]
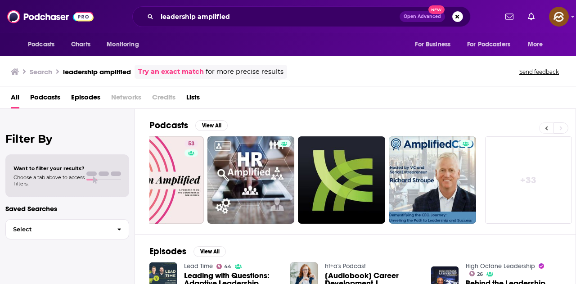
click at [548, 126] on icon at bounding box center [546, 128] width 3 height 6
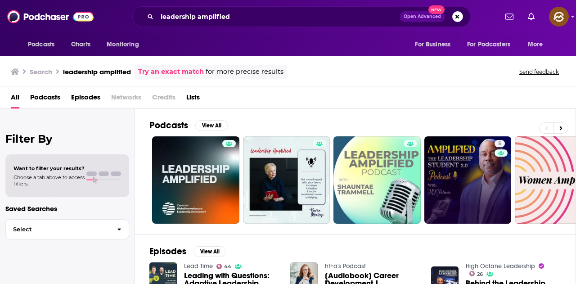
scroll to position [0, 0]
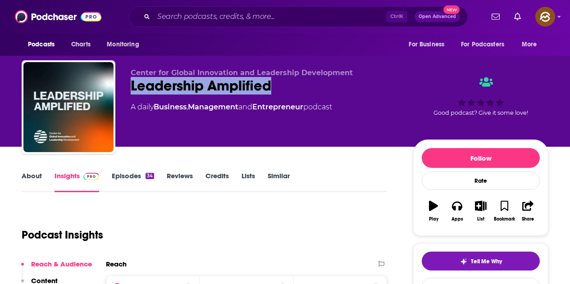
drag, startPoint x: 127, startPoint y: 83, endPoint x: 285, endPoint y: 83, distance: 158.5
click at [285, 83] on div "Center for Global Innovation and Leadership Development Leadership Amplified A …" at bounding box center [285, 108] width 526 height 97
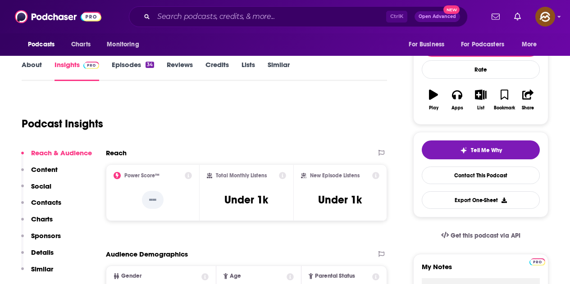
scroll to position [135, 0]
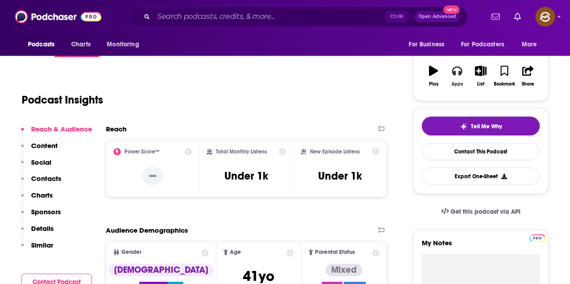
click at [462, 76] on icon "button" at bounding box center [457, 71] width 10 height 10
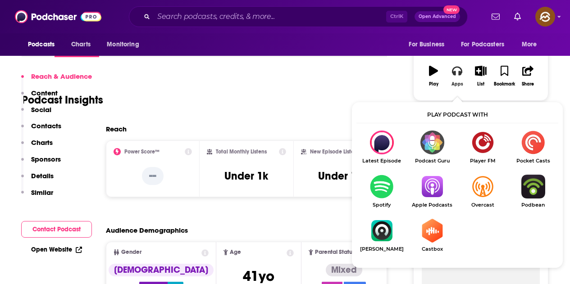
scroll to position [180, 0]
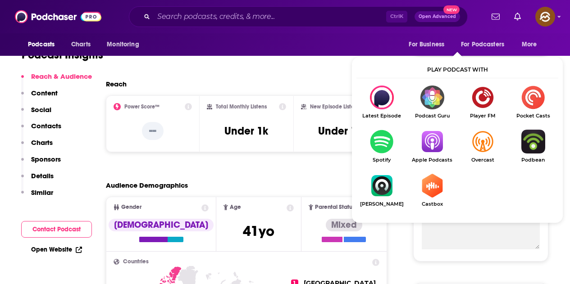
click at [439, 146] on img "Show Listen On dropdown" at bounding box center [432, 142] width 50 height 24
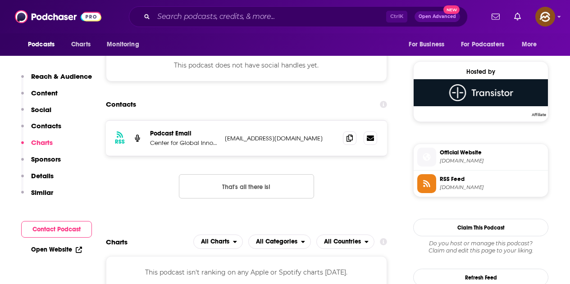
scroll to position [630, 0]
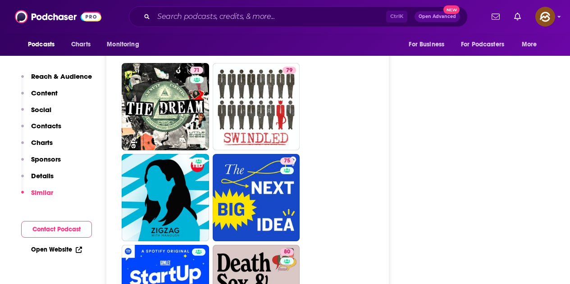
scroll to position [1756, 0]
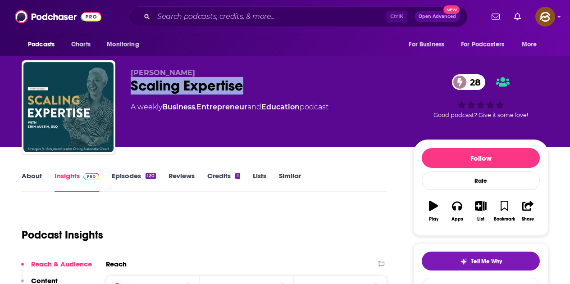
drag, startPoint x: 127, startPoint y: 85, endPoint x: 247, endPoint y: 85, distance: 119.8
click at [247, 85] on div "[PERSON_NAME] Scaling Expertise 28 A weekly Business , Entrepreneur and Educati…" at bounding box center [285, 108] width 526 height 97
click at [460, 212] on button "Apps" at bounding box center [456, 211] width 23 height 32
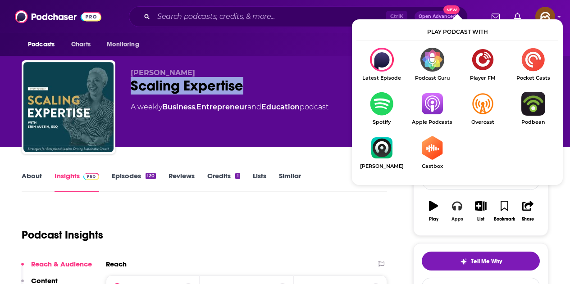
scroll to position [90, 0]
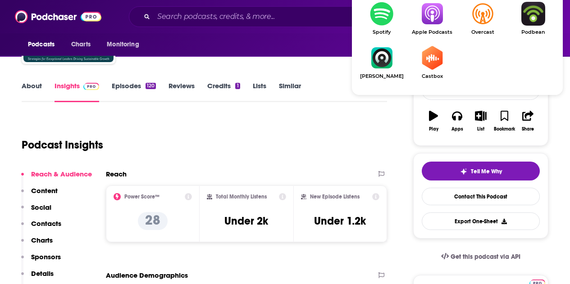
click at [429, 14] on img "Show Listen On dropdown" at bounding box center [432, 14] width 50 height 24
